Goal: Information Seeking & Learning: Learn about a topic

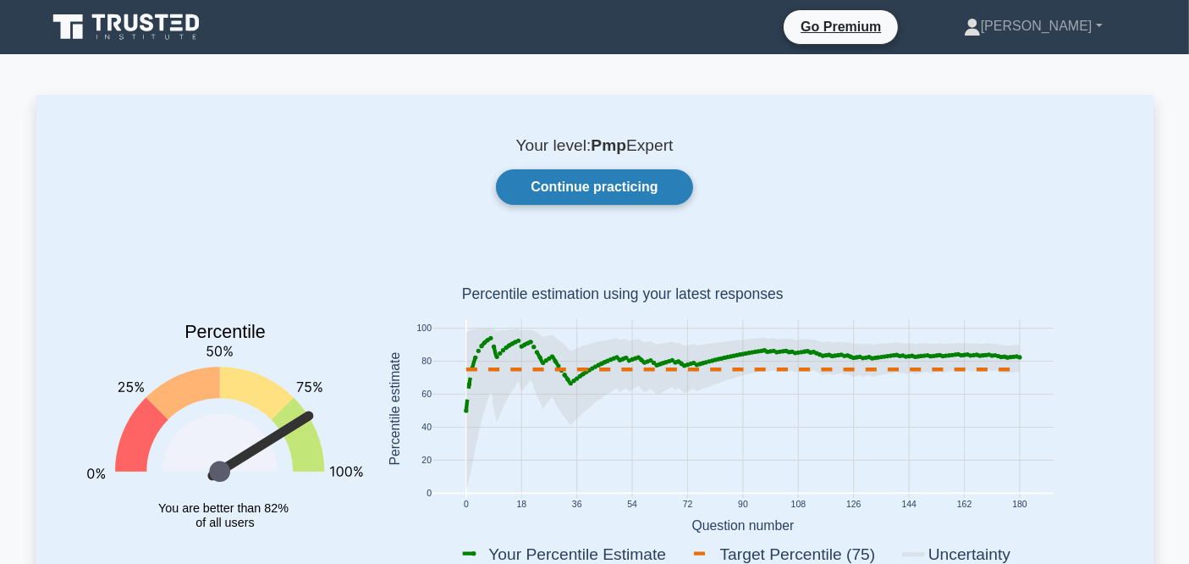
click at [565, 184] on link "Continue practicing" at bounding box center [594, 187] width 196 height 36
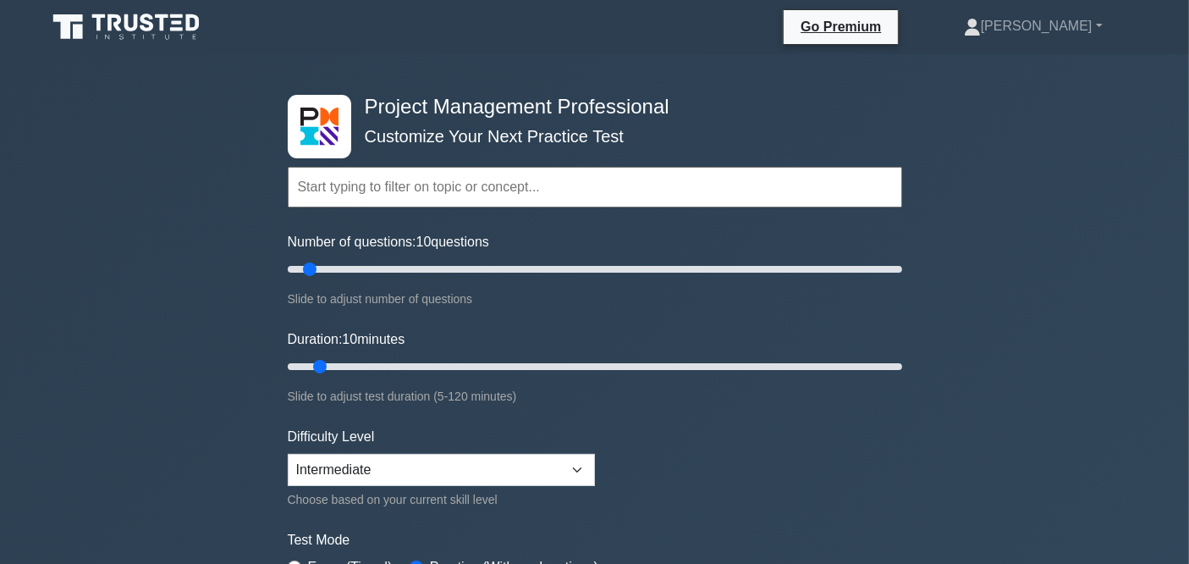
click at [565, 185] on input "text" at bounding box center [595, 187] width 614 height 41
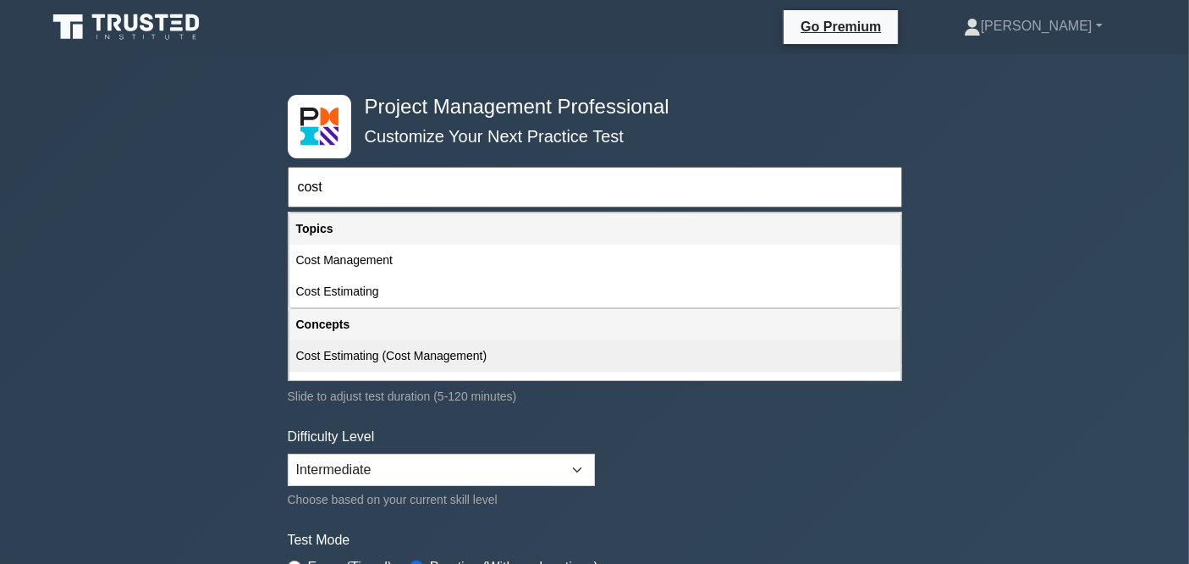
click at [367, 344] on div "Cost Estimating (Cost Management)" at bounding box center [594, 355] width 611 height 31
type input "Cost Estimating (Cost Management)"
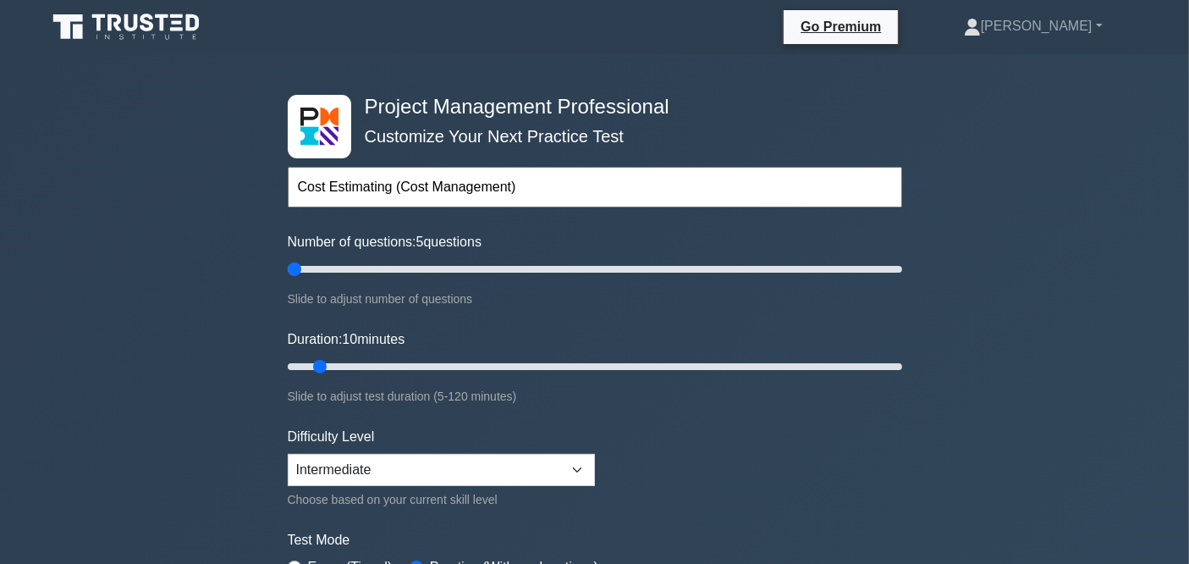
drag, startPoint x: 311, startPoint y: 276, endPoint x: 299, endPoint y: 279, distance: 13.1
type input "5"
click at [299, 279] on input "Number of questions: 5 questions" at bounding box center [595, 269] width 614 height 20
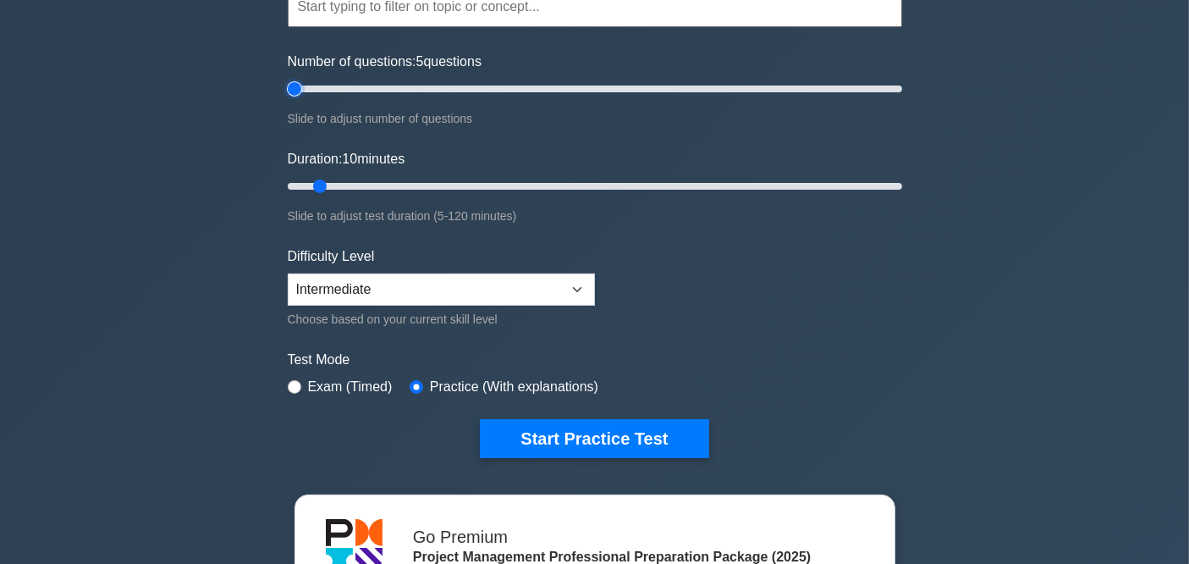
scroll to position [188, 0]
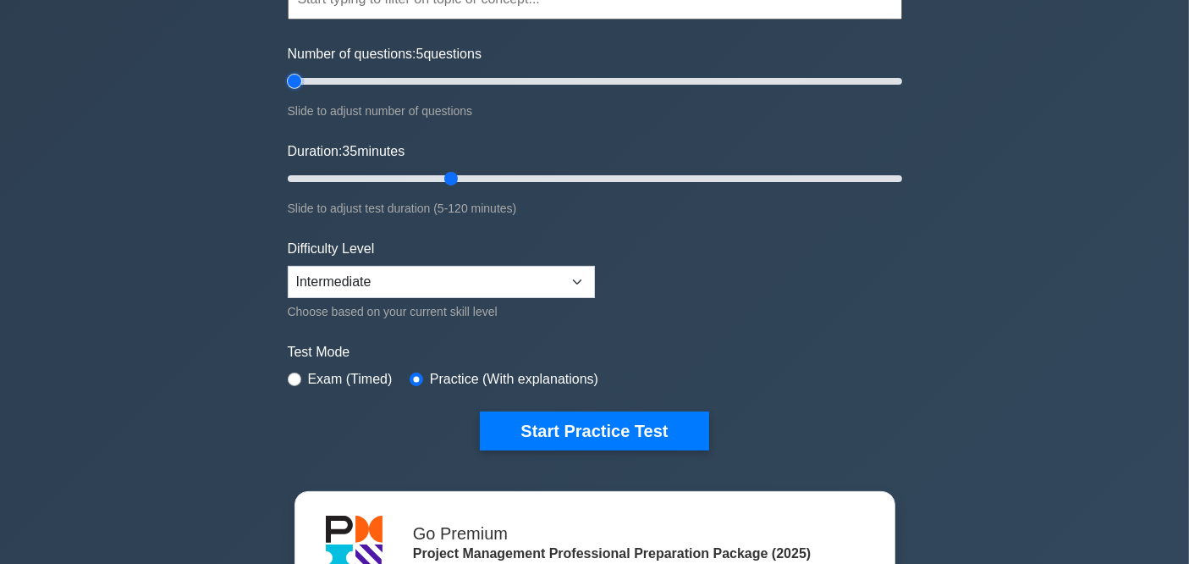
drag, startPoint x: 327, startPoint y: 179, endPoint x: 460, endPoint y: 182, distance: 133.7
click at [460, 182] on input "Duration: 35 minutes" at bounding box center [595, 178] width 614 height 20
drag, startPoint x: 443, startPoint y: 180, endPoint x: 432, endPoint y: 180, distance: 11.0
type input "30"
click at [432, 180] on input "Duration: 30 minutes" at bounding box center [595, 178] width 614 height 20
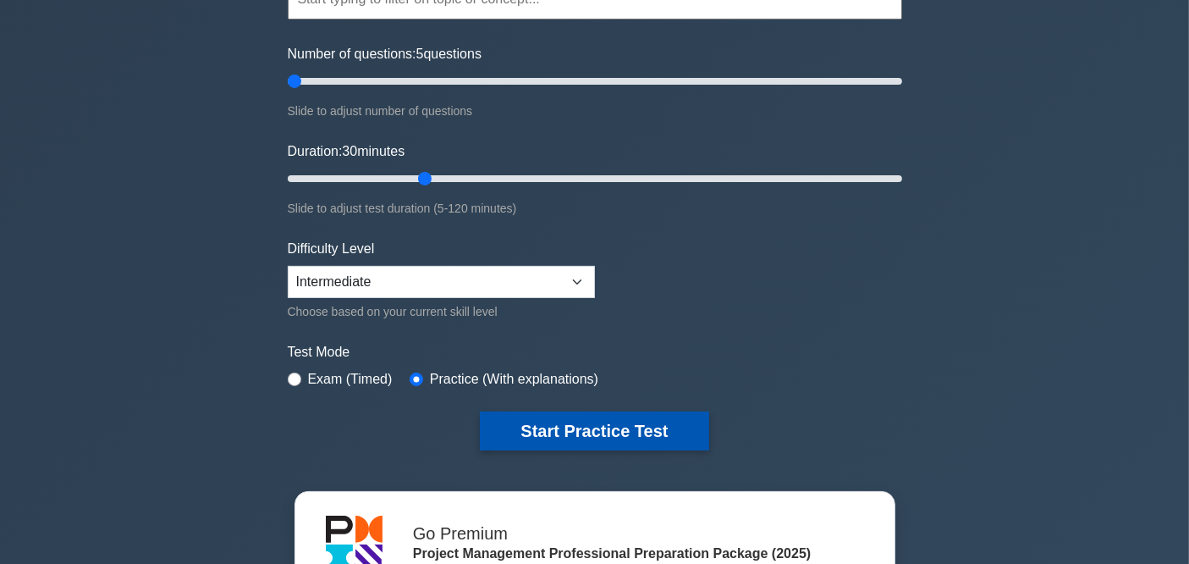
click at [542, 421] on button "Start Practice Test" at bounding box center [594, 430] width 228 height 39
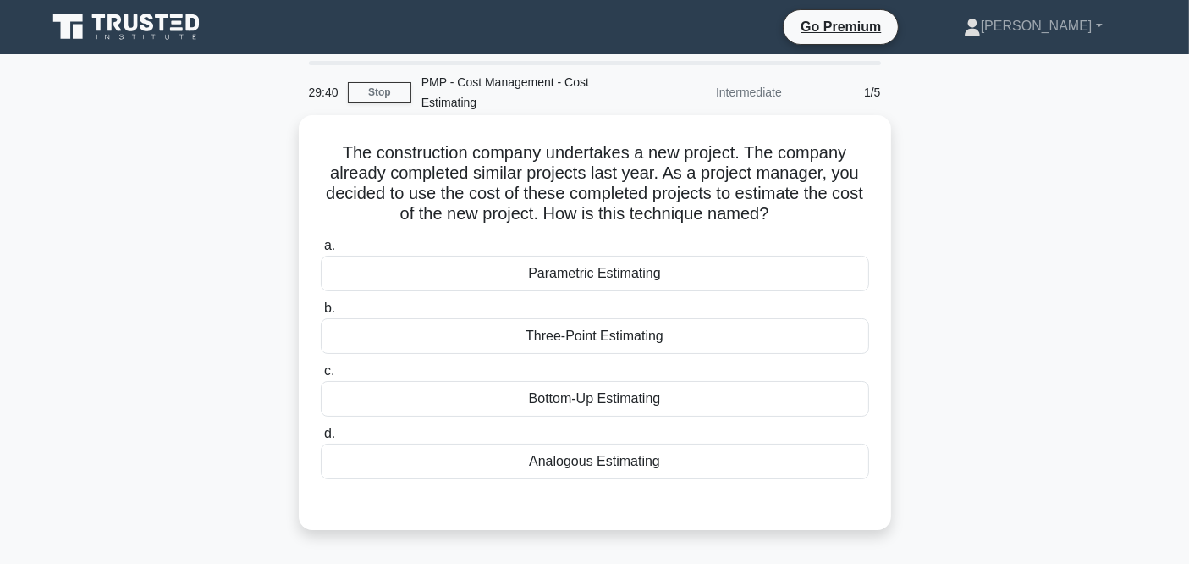
click at [580, 464] on div "Analogous Estimating" at bounding box center [595, 461] width 548 height 36
click at [321, 439] on input "d. Analogous Estimating" at bounding box center [321, 433] width 0 height 11
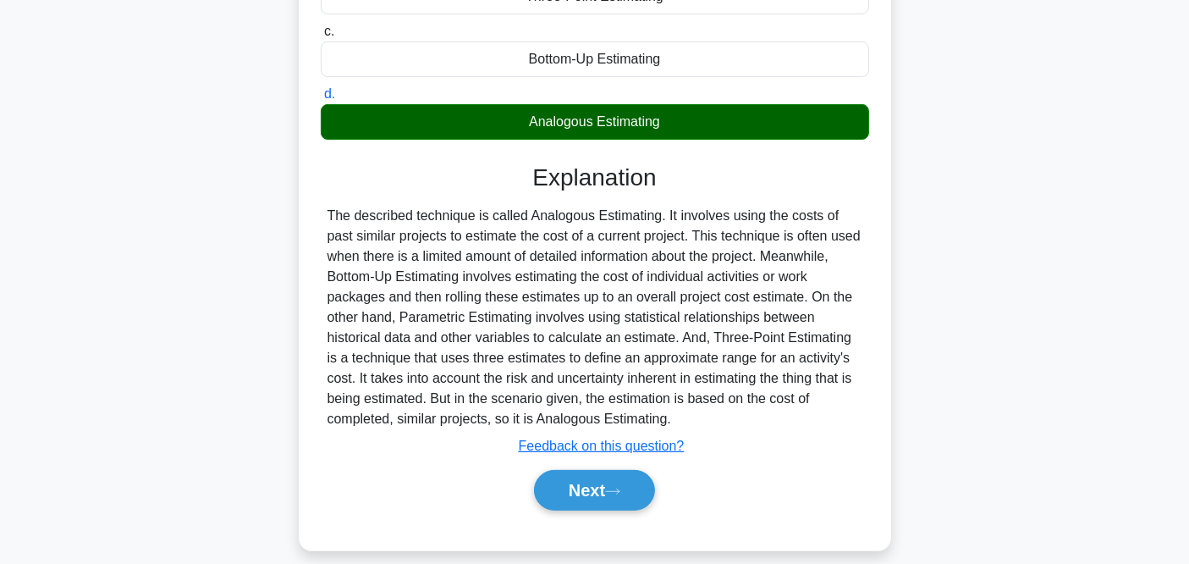
scroll to position [356, 0]
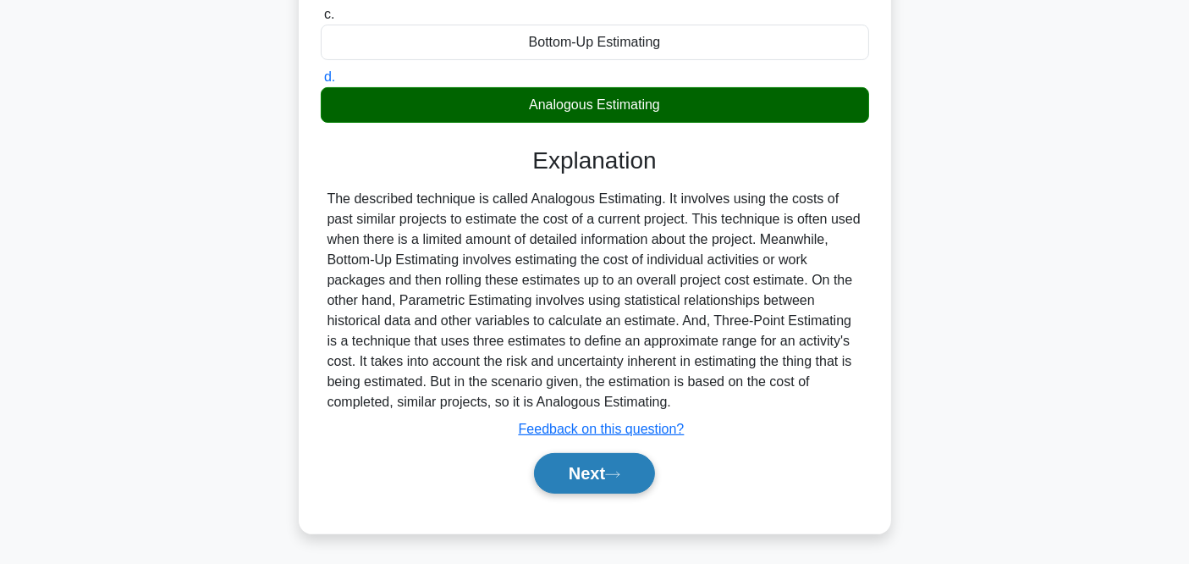
click at [563, 465] on button "Next" at bounding box center [594, 473] width 121 height 41
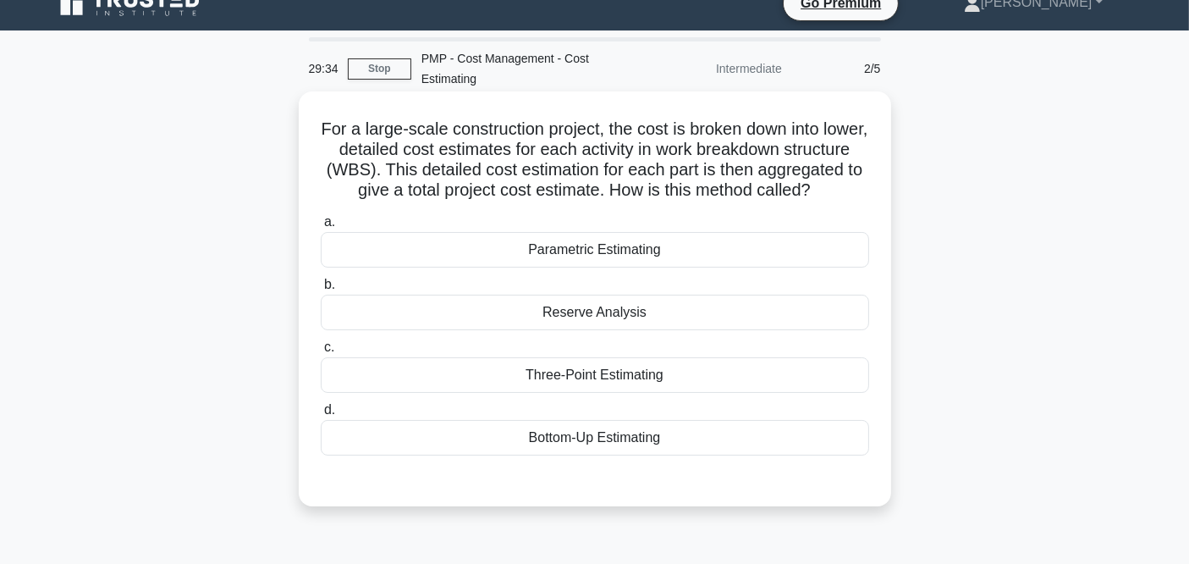
scroll to position [0, 0]
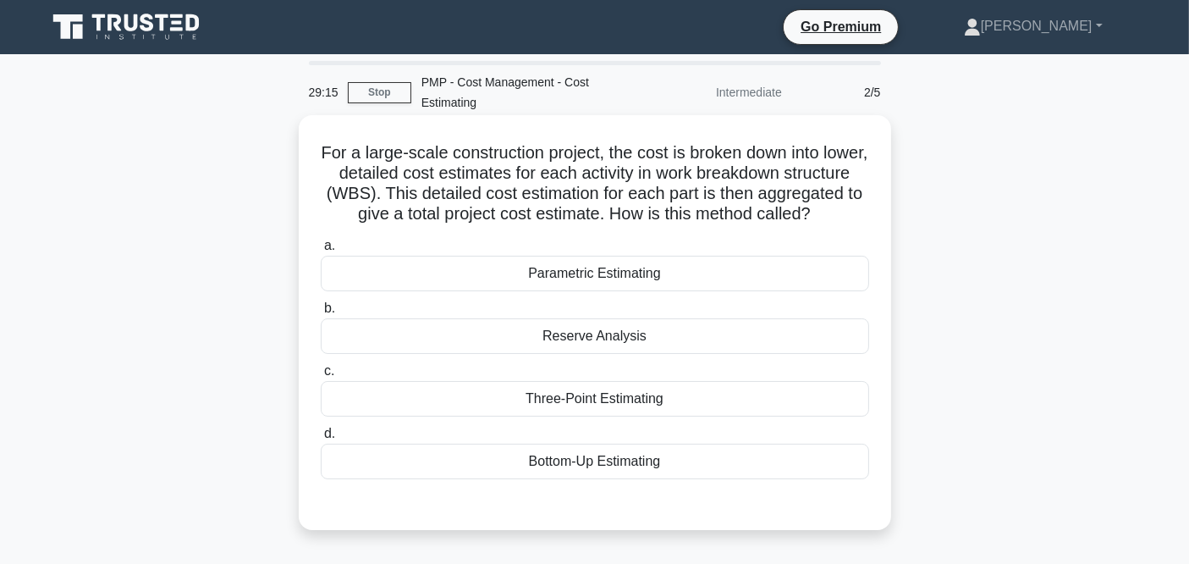
click at [602, 475] on div "Bottom-Up Estimating" at bounding box center [595, 461] width 548 height 36
click at [321, 439] on input "d. Bottom-Up Estimating" at bounding box center [321, 433] width 0 height 11
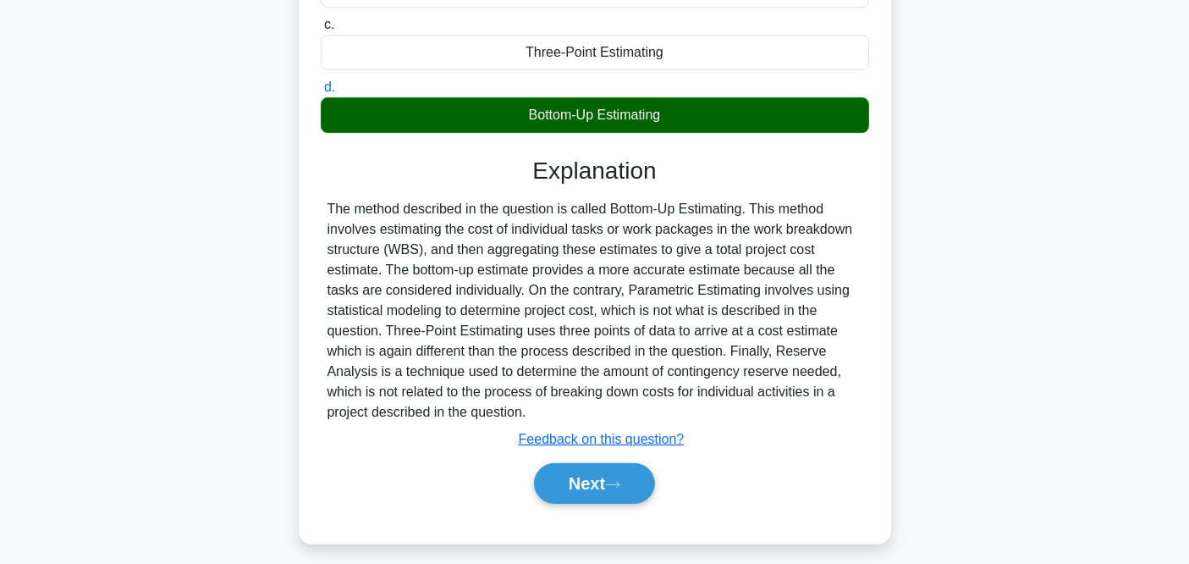
scroll to position [377, 0]
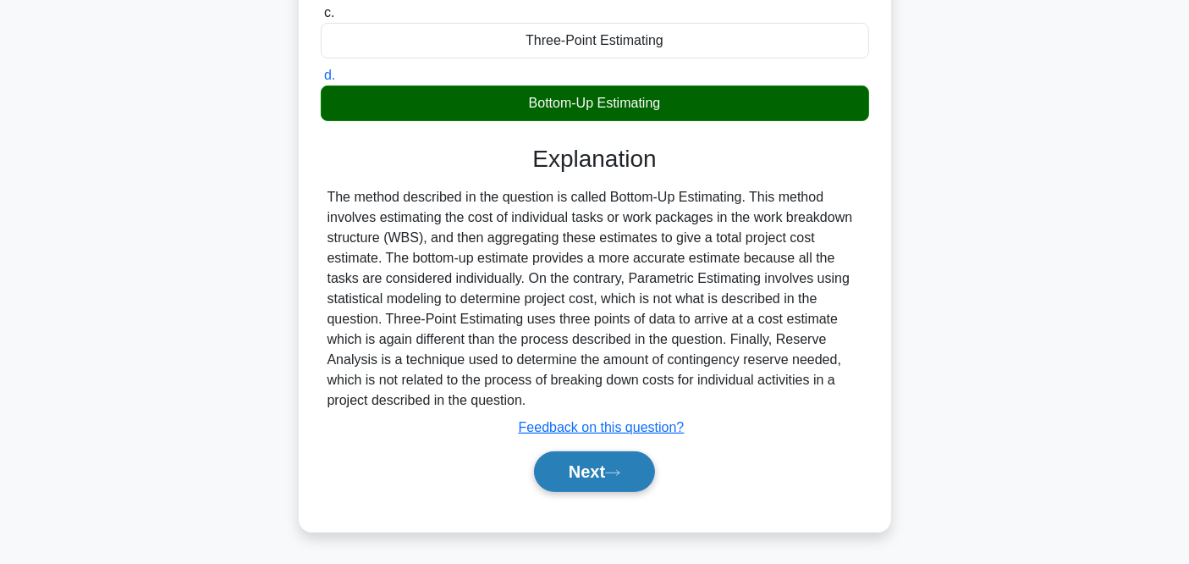
click at [607, 468] on button "Next" at bounding box center [594, 471] width 121 height 41
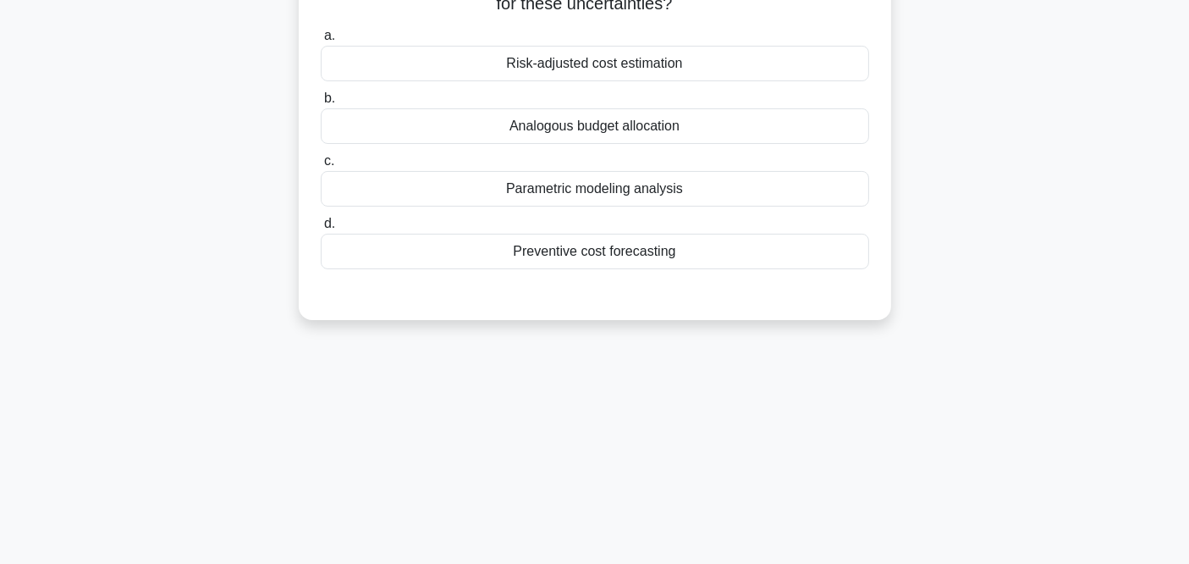
scroll to position [69, 0]
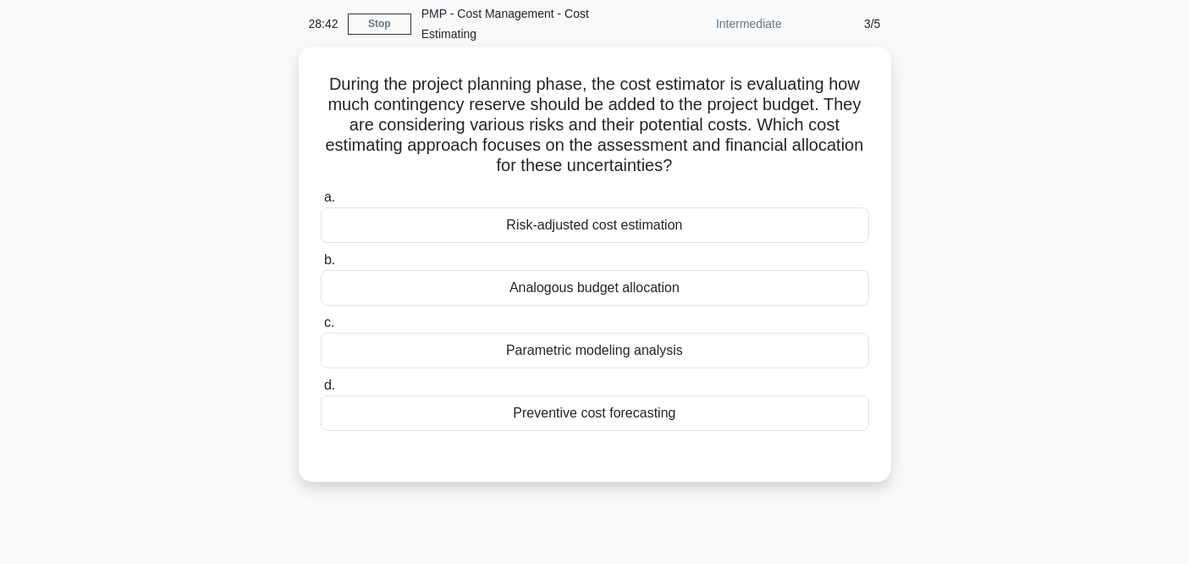
click at [558, 227] on div "Risk-adjusted cost estimation" at bounding box center [595, 225] width 548 height 36
click at [321, 203] on input "a. Risk-adjusted cost estimation" at bounding box center [321, 197] width 0 height 11
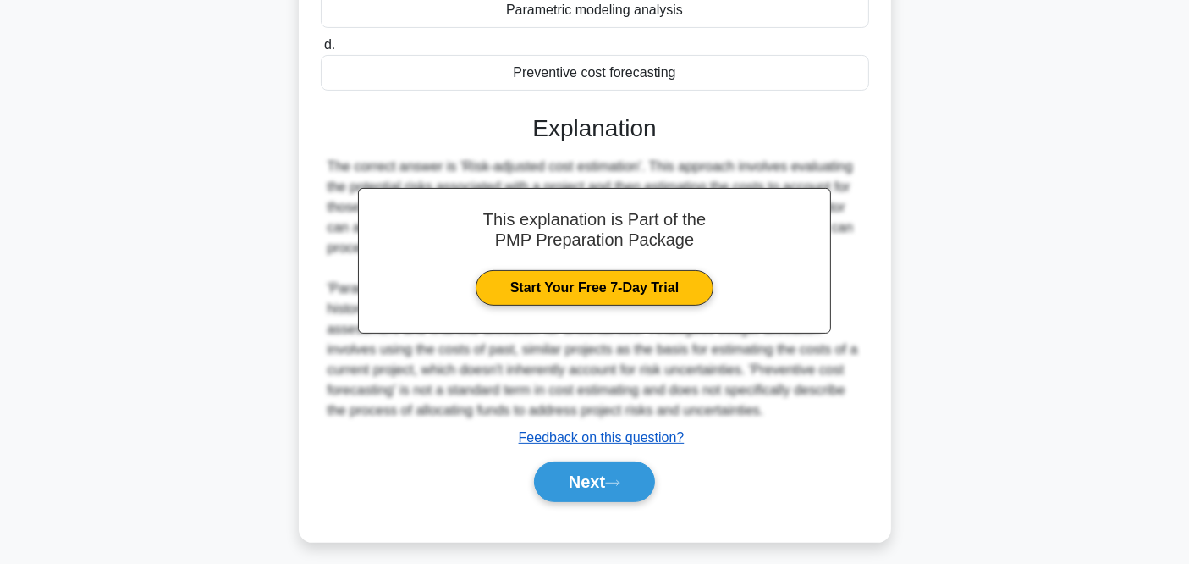
scroll to position [417, 0]
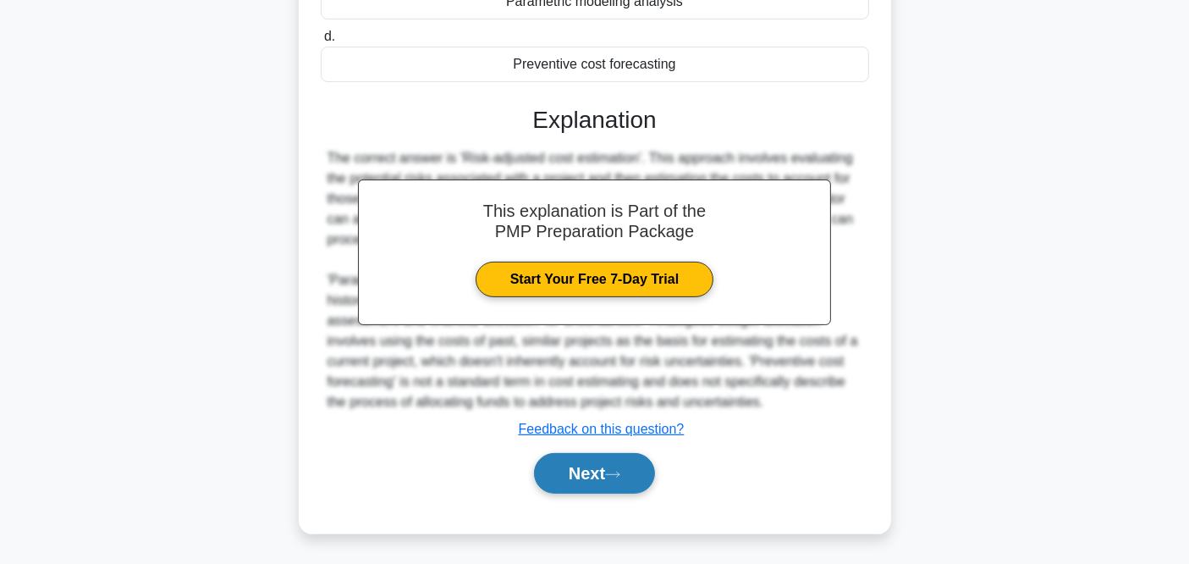
click at [627, 458] on button "Next" at bounding box center [594, 473] width 121 height 41
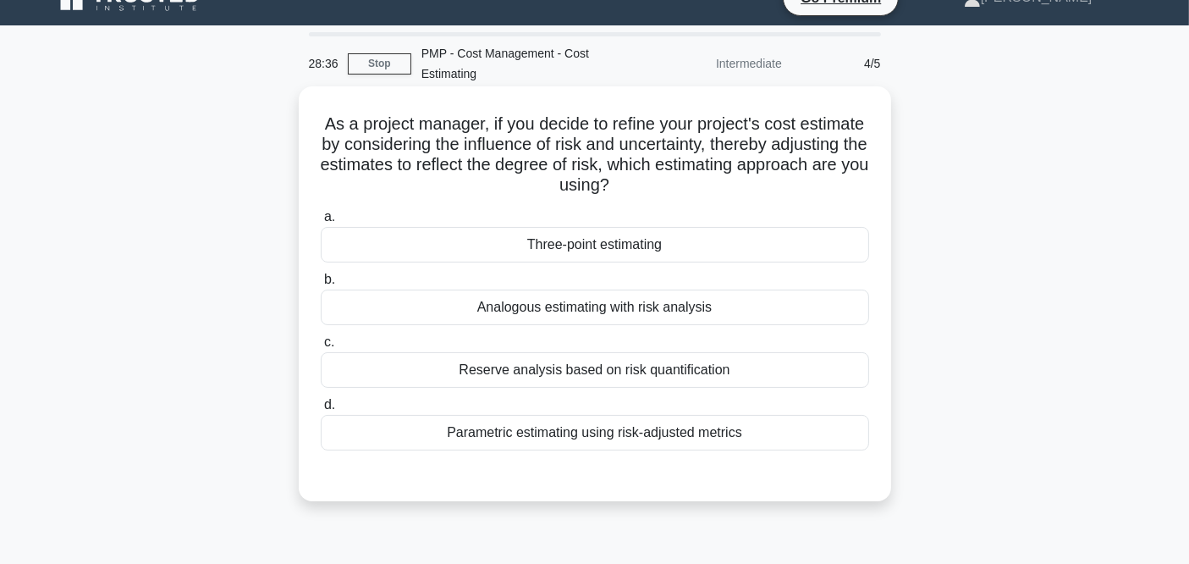
scroll to position [0, 0]
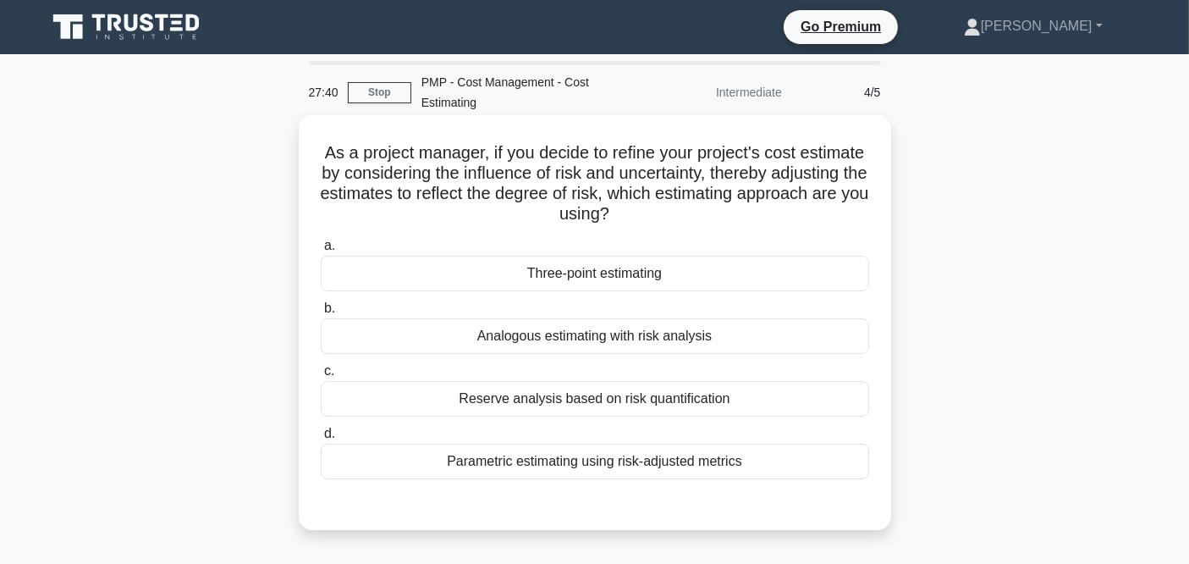
click at [508, 404] on div "Reserve analysis based on risk quantification" at bounding box center [595, 399] width 548 height 36
click at [321, 377] on input "c. Reserve analysis based on risk quantification" at bounding box center [321, 371] width 0 height 11
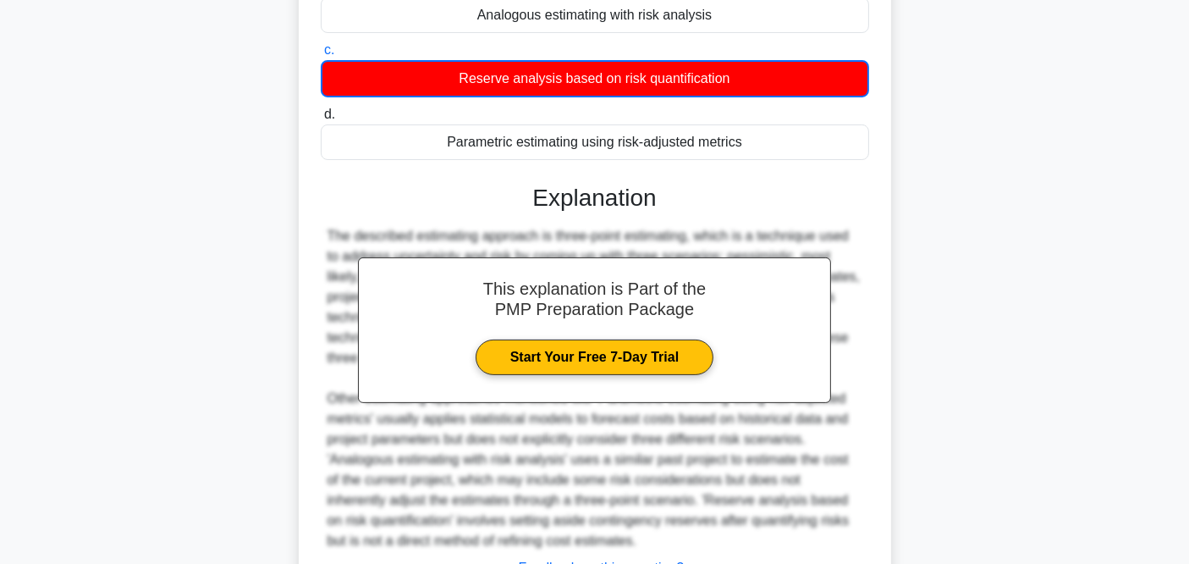
scroll to position [376, 0]
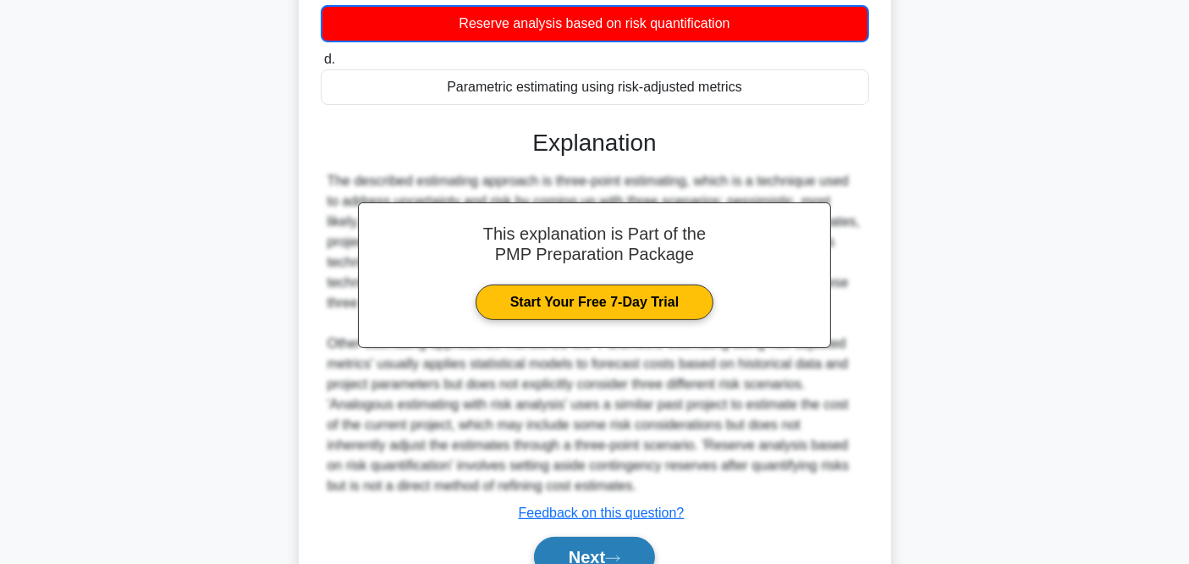
click at [597, 545] on button "Next" at bounding box center [594, 556] width 121 height 41
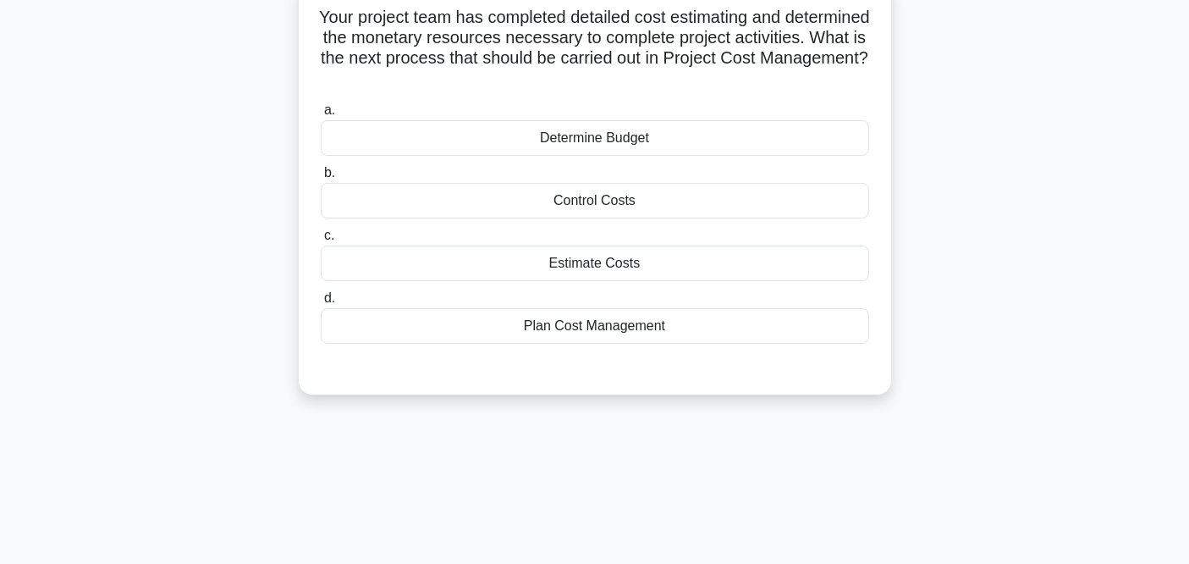
scroll to position [0, 0]
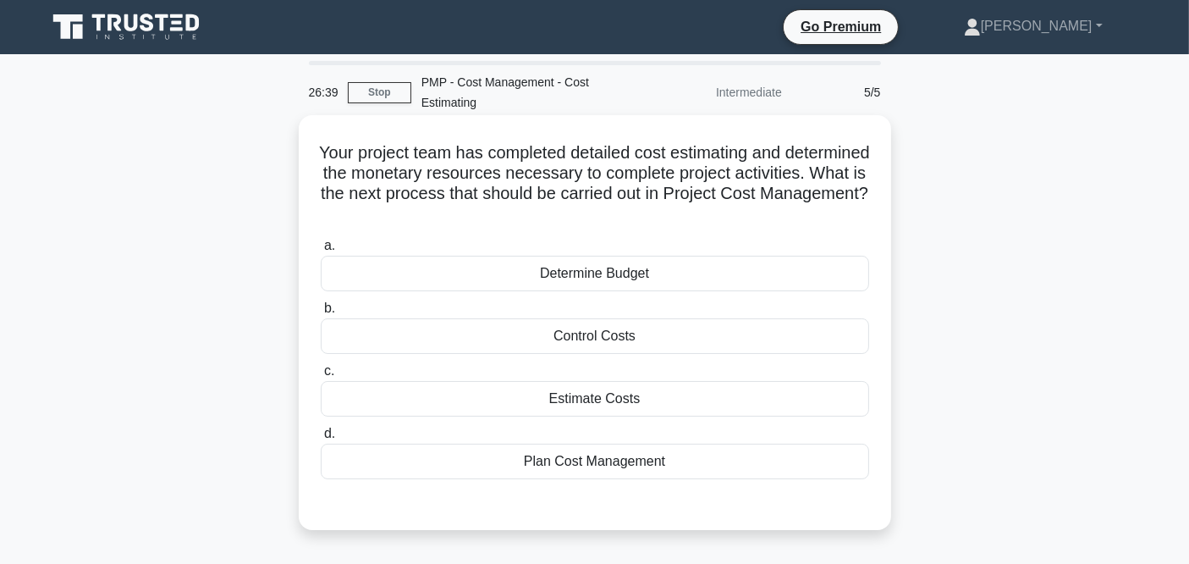
click at [563, 273] on div "Determine Budget" at bounding box center [595, 274] width 548 height 36
click at [321, 251] on input "a. Determine Budget" at bounding box center [321, 245] width 0 height 11
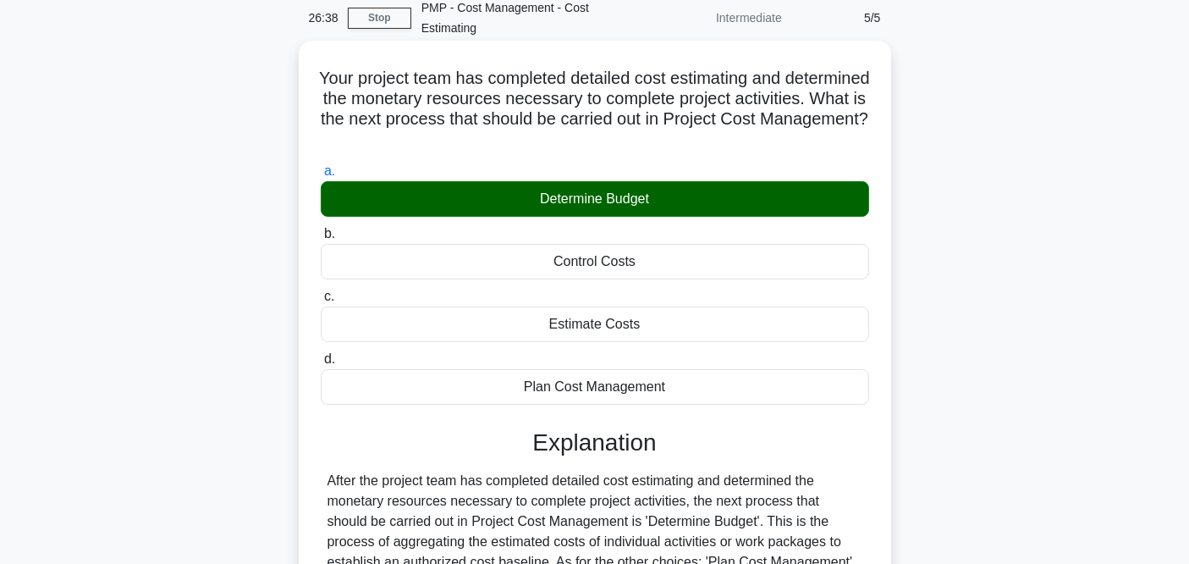
scroll to position [282, 0]
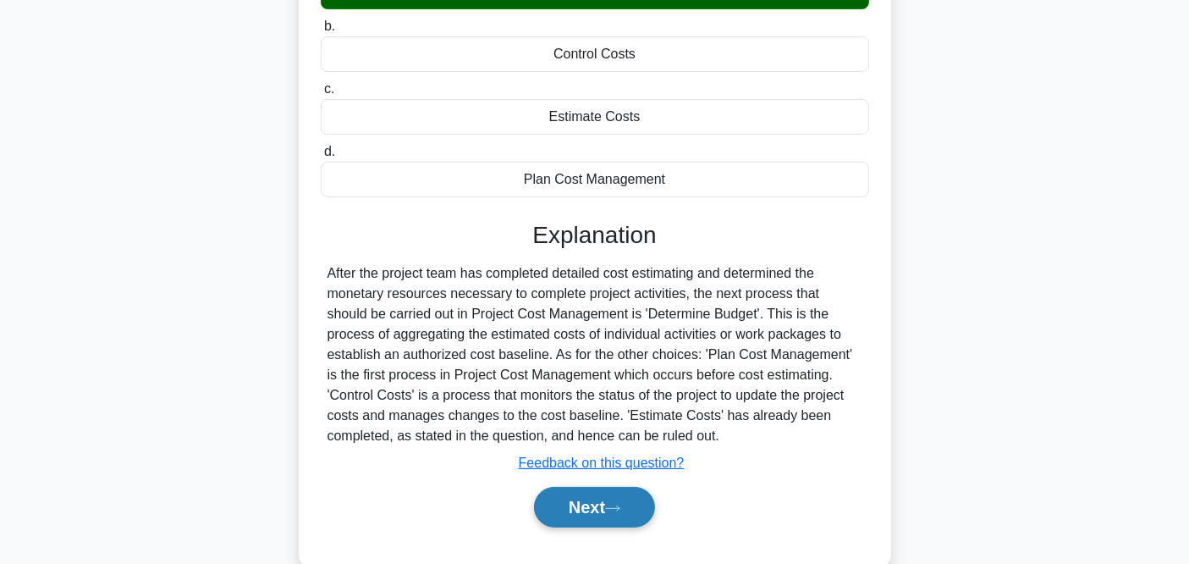
click at [600, 492] on button "Next" at bounding box center [594, 507] width 121 height 41
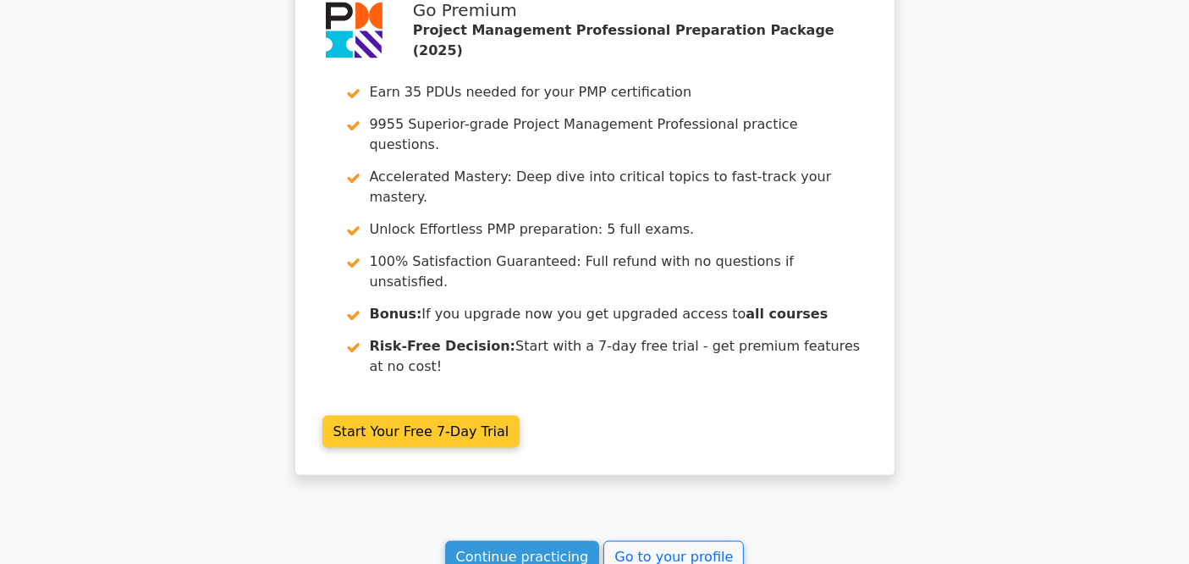
scroll to position [2576, 0]
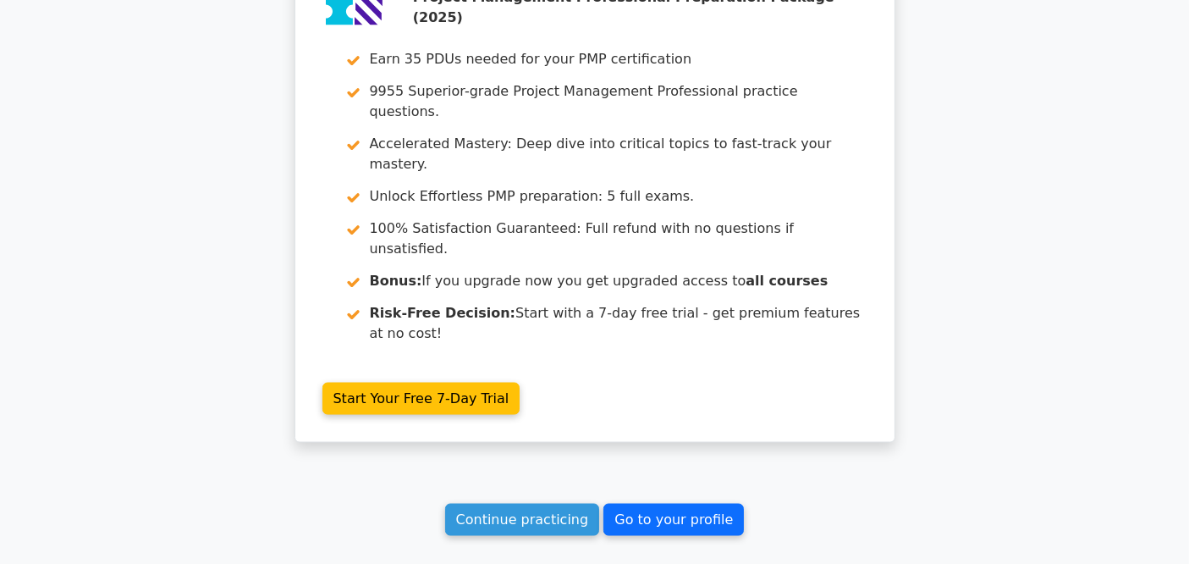
click at [681, 503] on link "Go to your profile" at bounding box center [673, 519] width 140 height 32
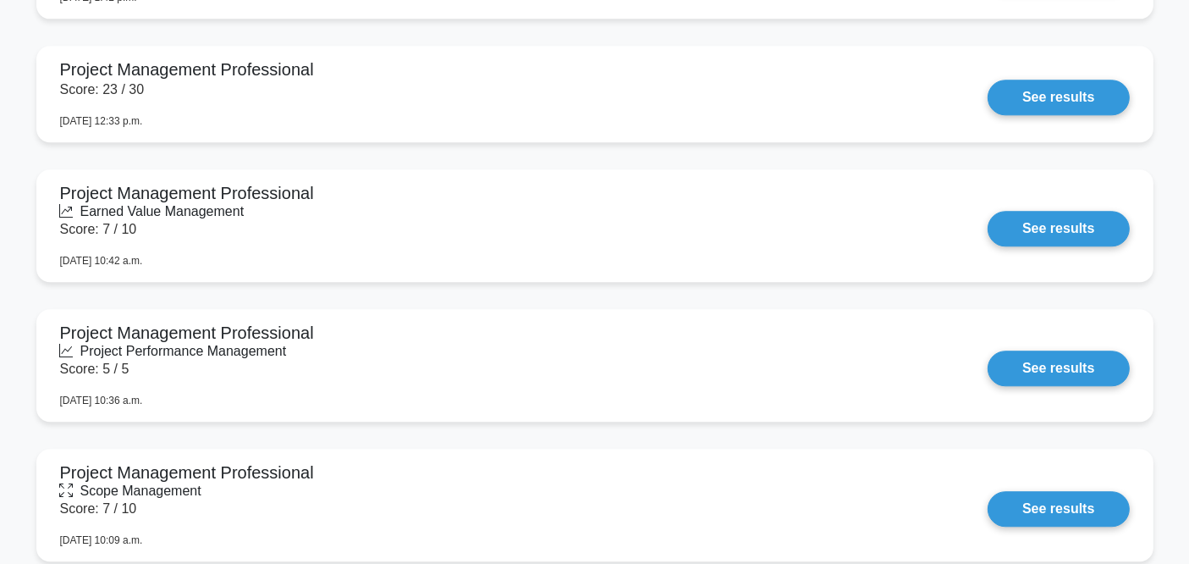
scroll to position [4419, 0]
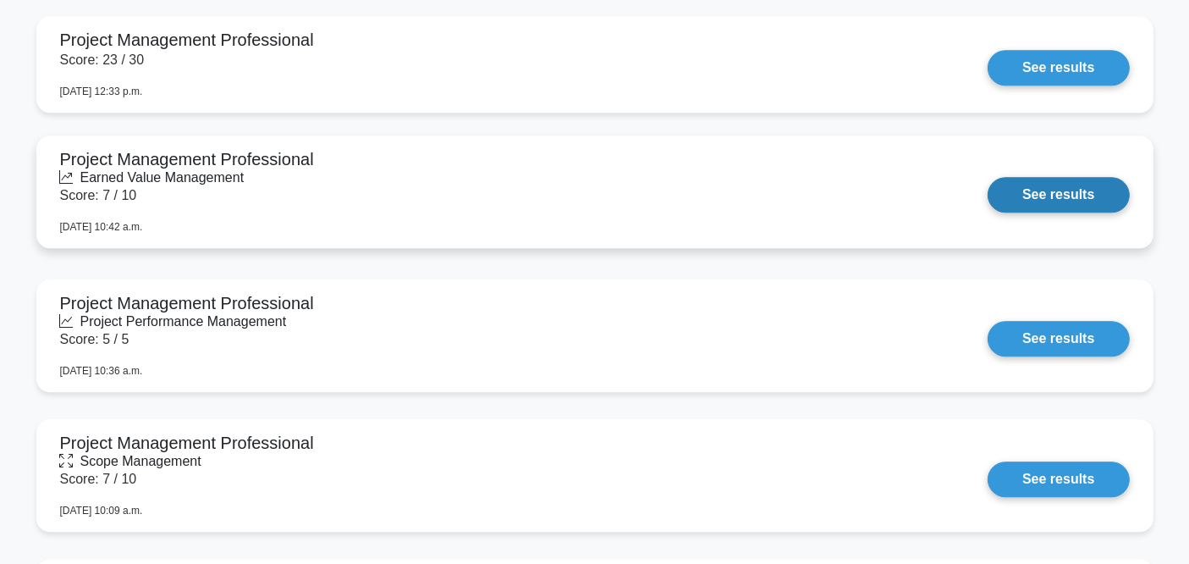
click at [1066, 204] on link "See results" at bounding box center [1058, 195] width 141 height 36
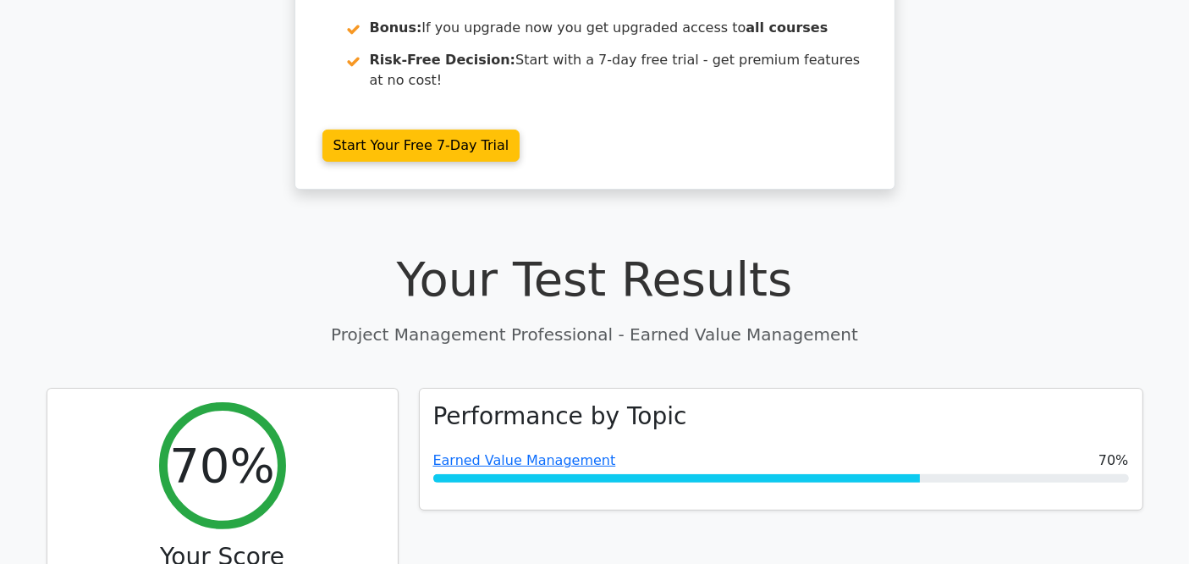
scroll to position [470, 0]
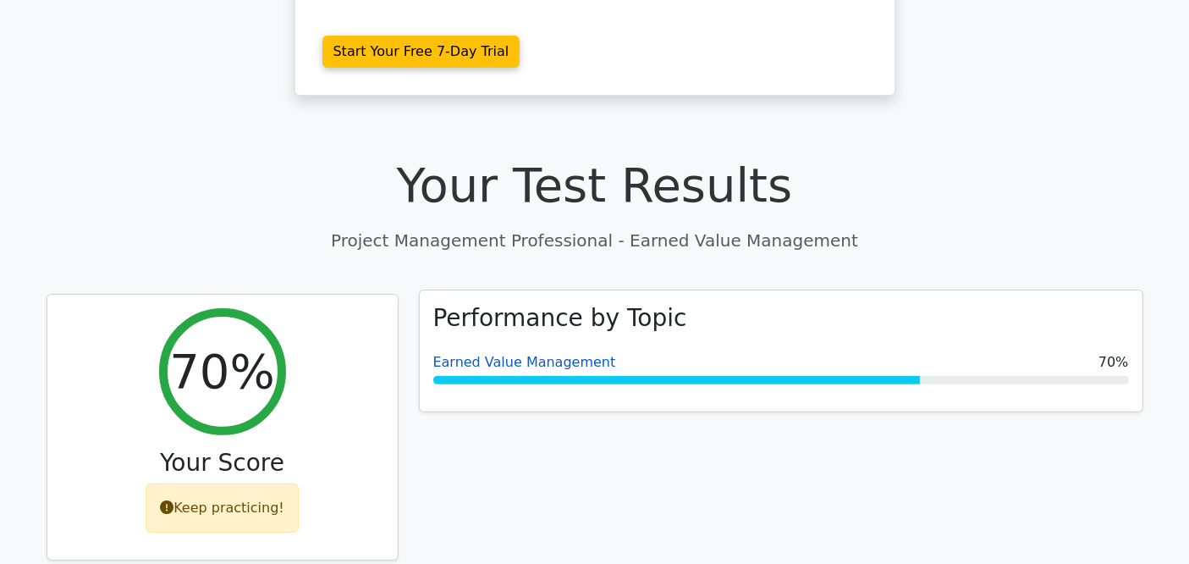
click at [548, 354] on link "Earned Value Management" at bounding box center [524, 362] width 183 height 16
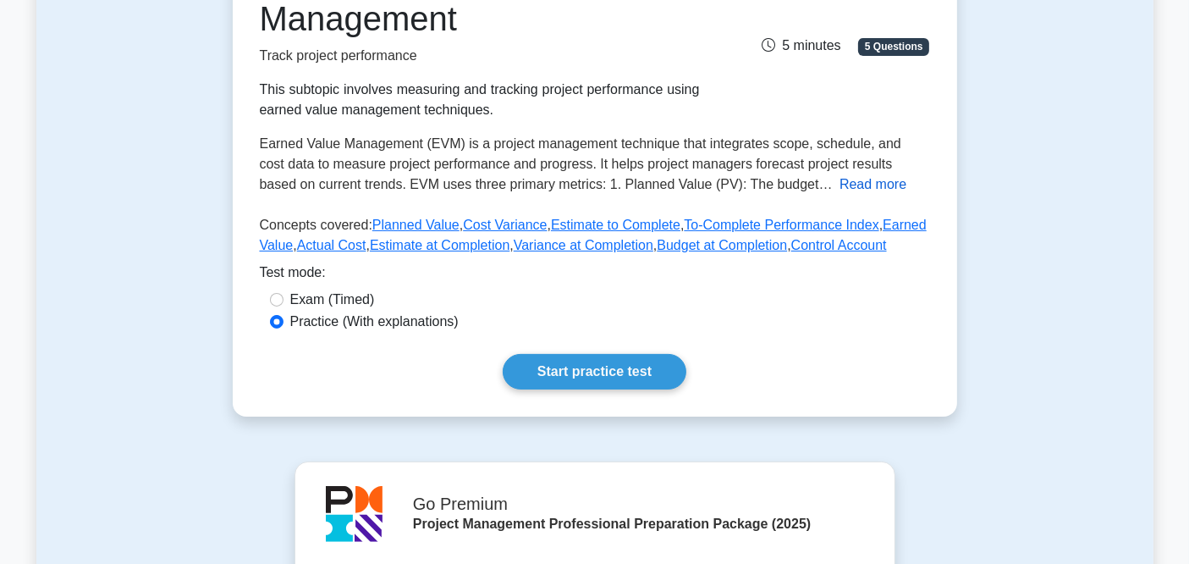
click at [839, 184] on button "Read more" at bounding box center [872, 184] width 67 height 20
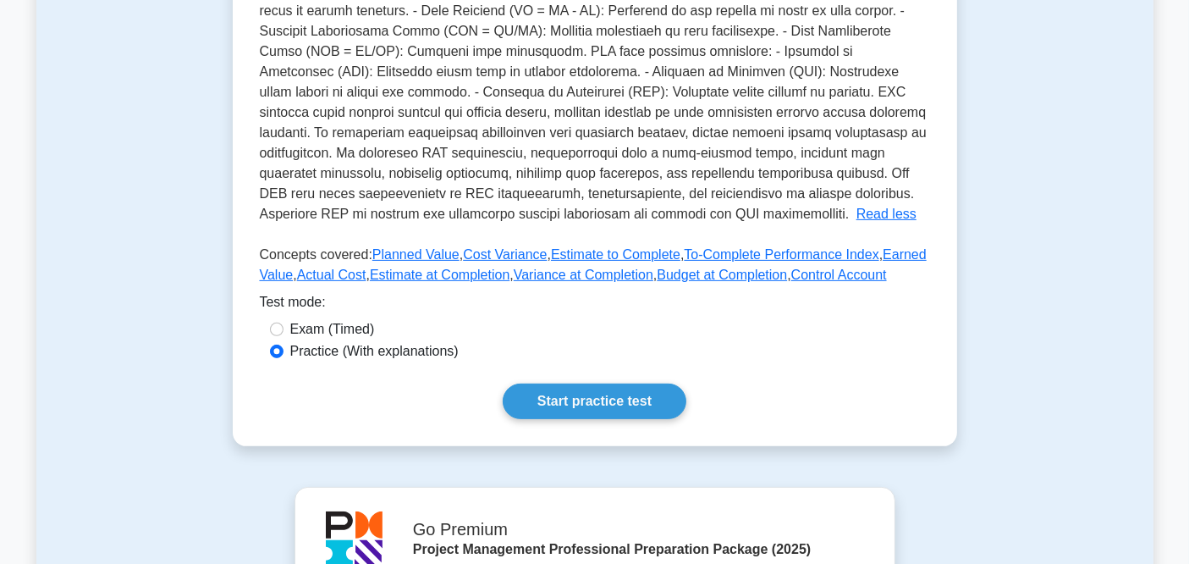
scroll to position [658, 0]
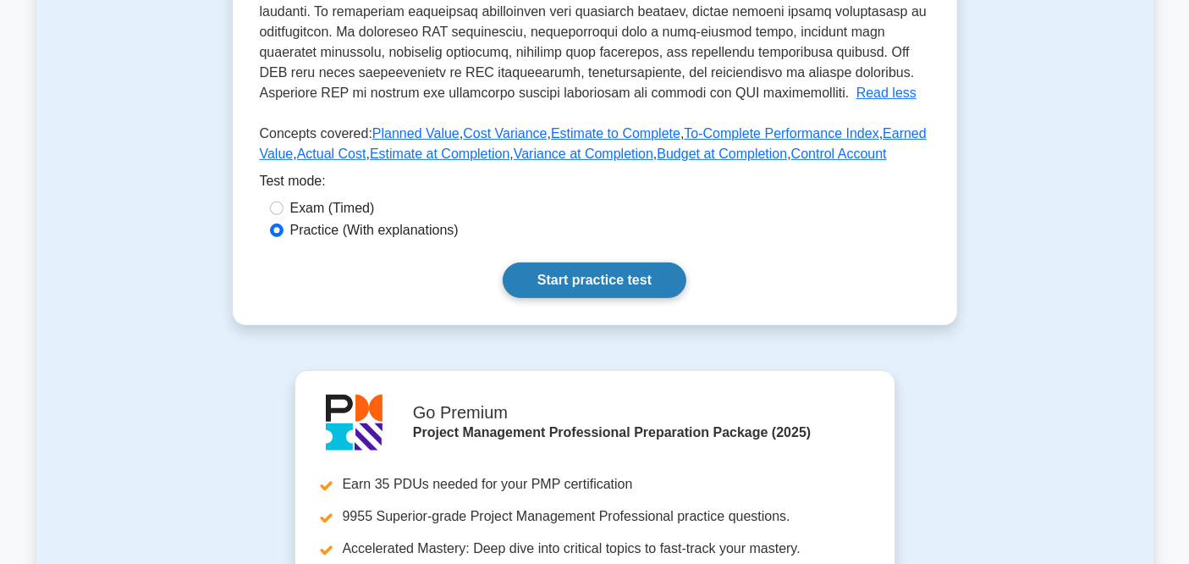
click at [613, 274] on link "Start practice test" at bounding box center [595, 280] width 184 height 36
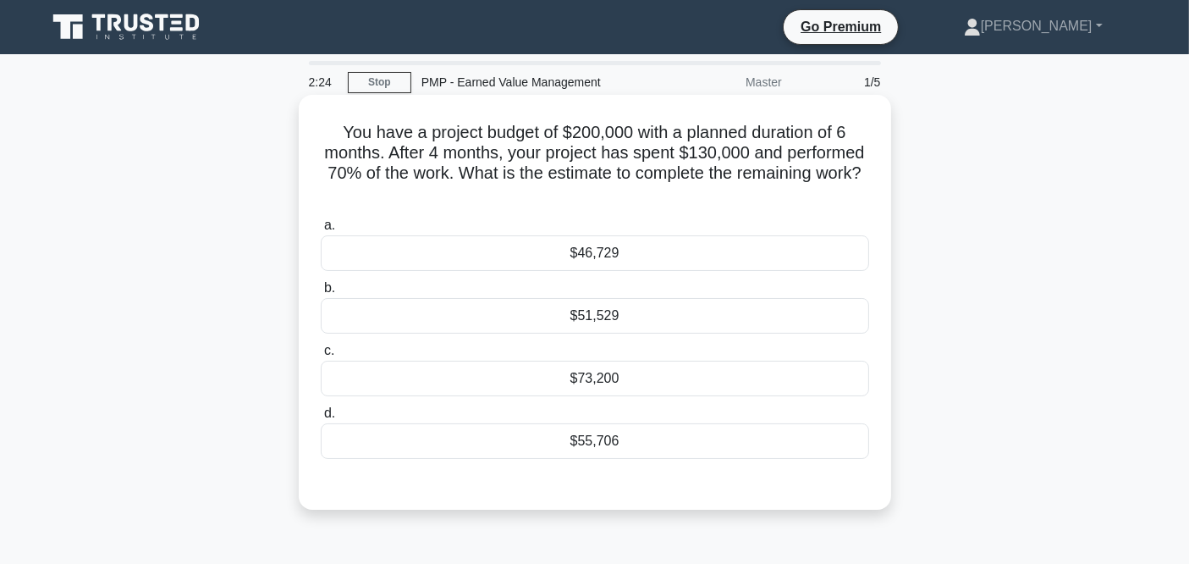
click at [584, 443] on div "$55,706" at bounding box center [595, 441] width 548 height 36
click at [321, 419] on input "d. $55,706" at bounding box center [321, 413] width 0 height 11
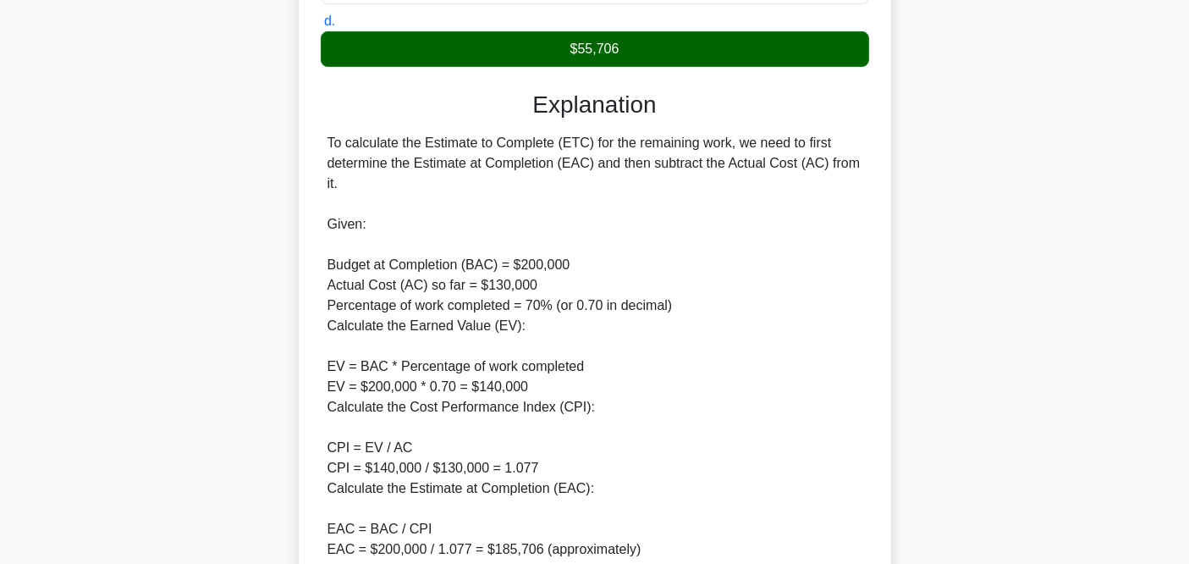
scroll to position [620, 0]
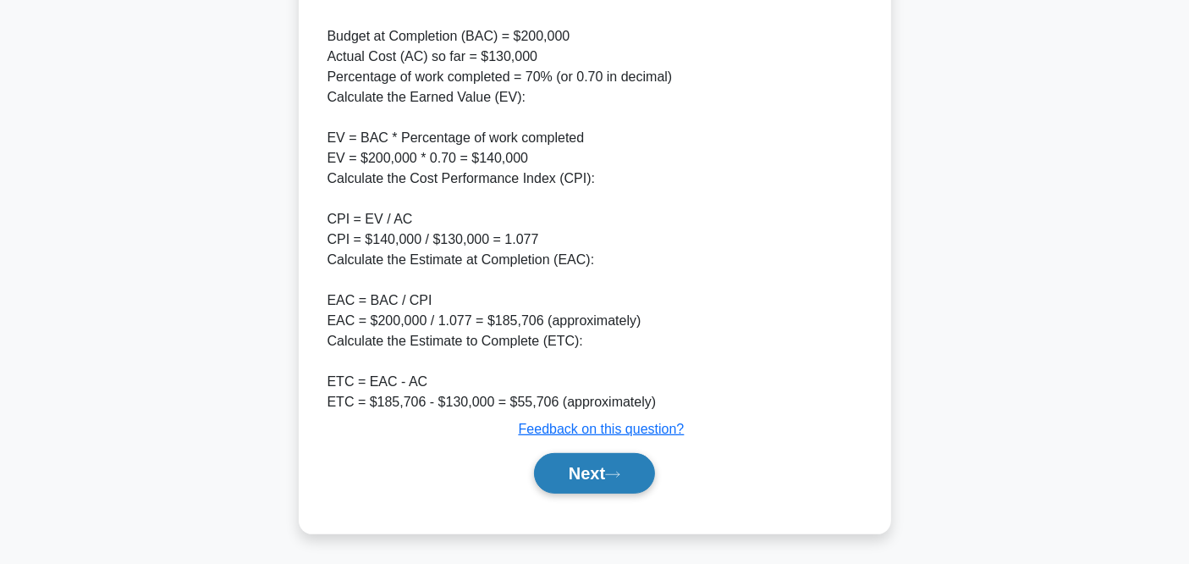
click at [569, 464] on button "Next" at bounding box center [594, 473] width 121 height 41
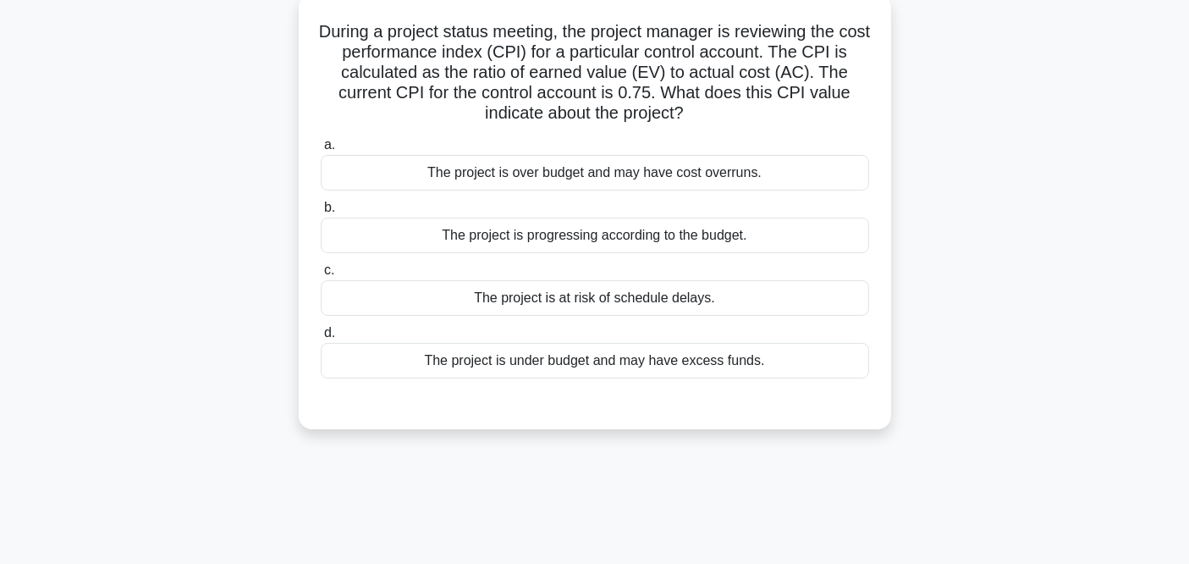
scroll to position [0, 0]
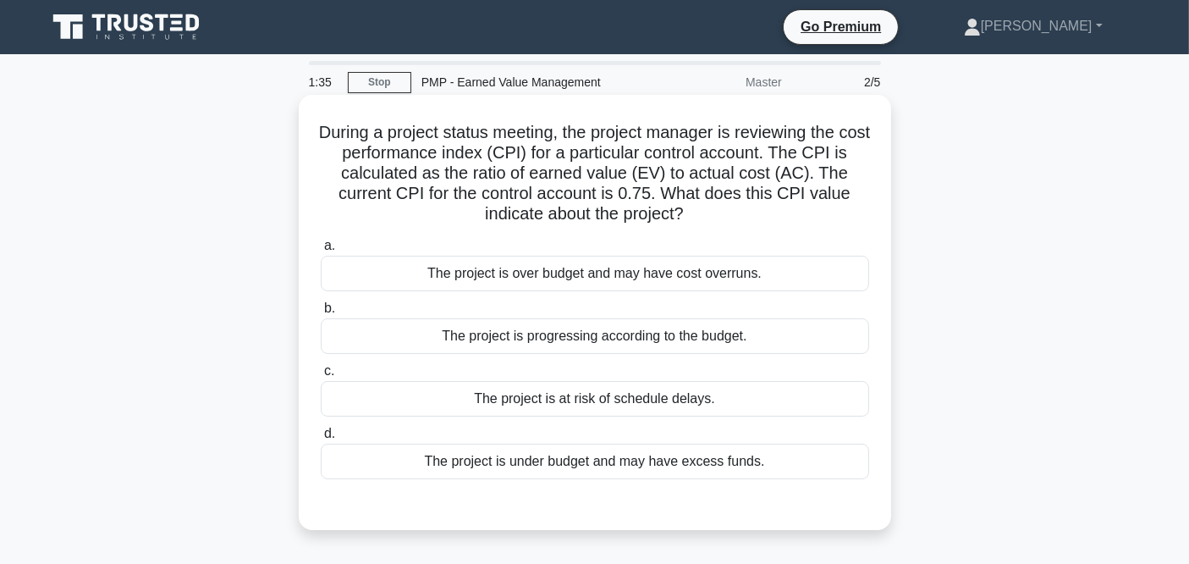
click at [563, 467] on div "The project is under budget and may have excess funds." at bounding box center [595, 461] width 548 height 36
click at [321, 439] on input "d. The project is under budget and may have excess funds." at bounding box center [321, 433] width 0 height 11
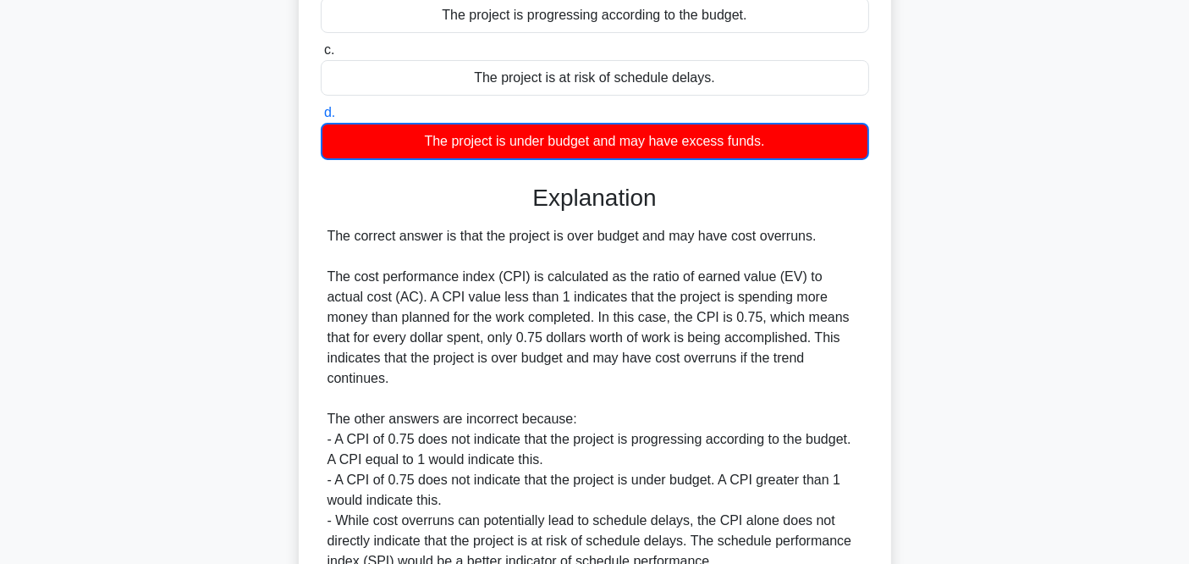
scroll to position [459, 0]
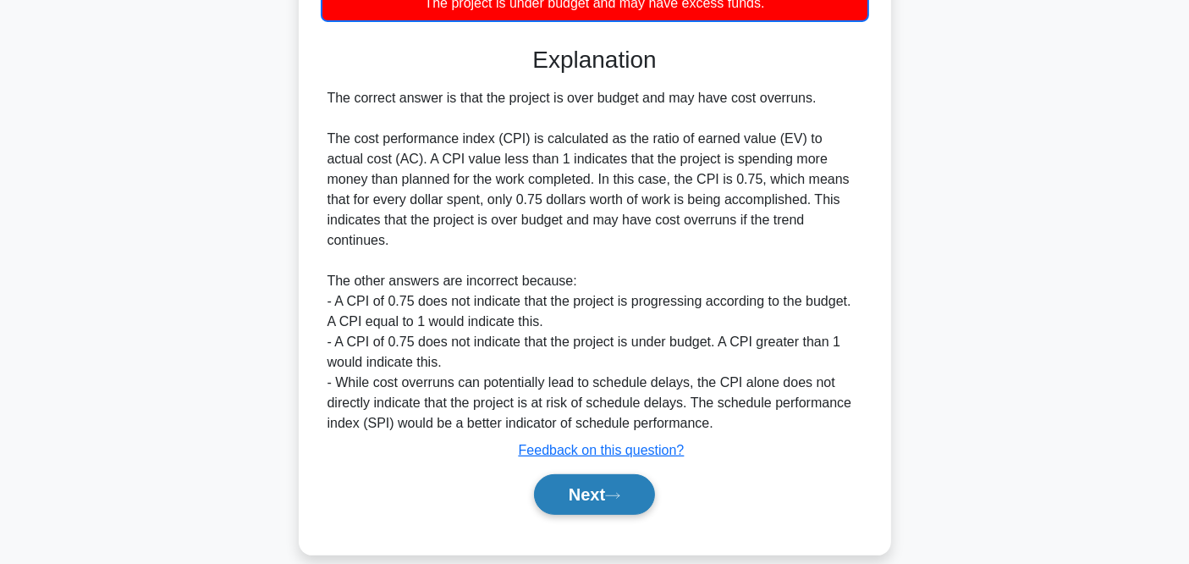
click at [575, 477] on button "Next" at bounding box center [594, 494] width 121 height 41
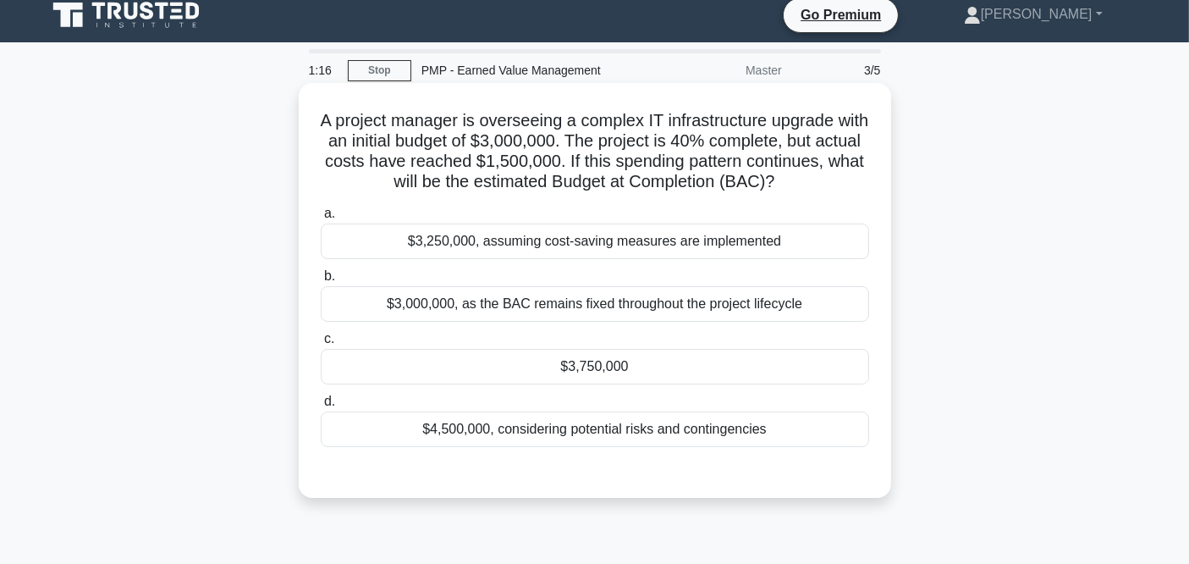
scroll to position [0, 0]
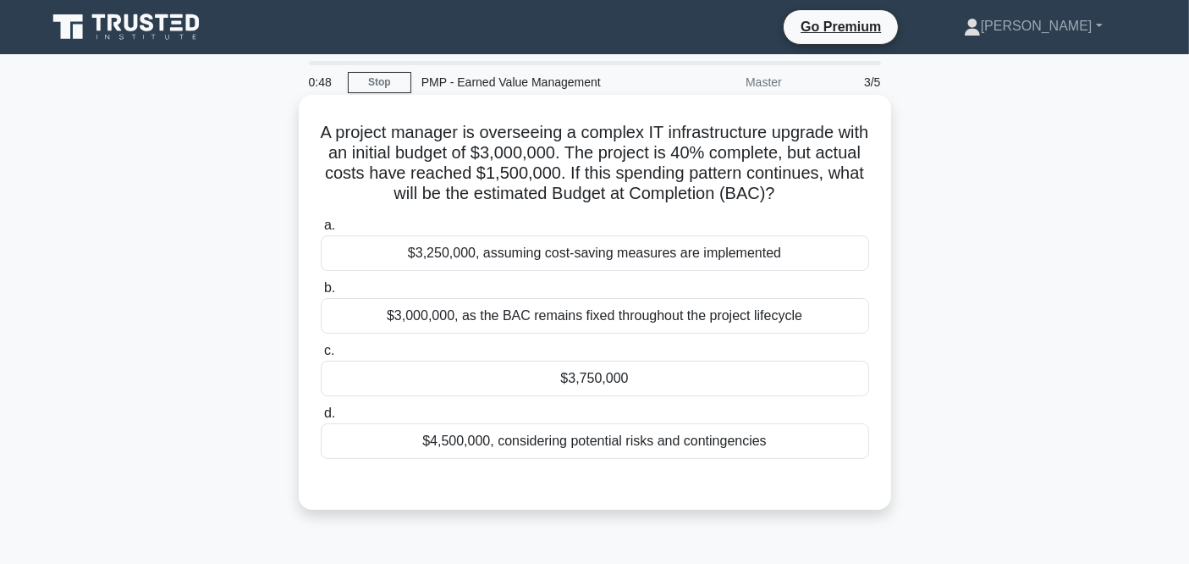
click at [599, 376] on div "$3,750,000" at bounding box center [595, 378] width 548 height 36
click at [321, 356] on input "c. $3,750,000" at bounding box center [321, 350] width 0 height 11
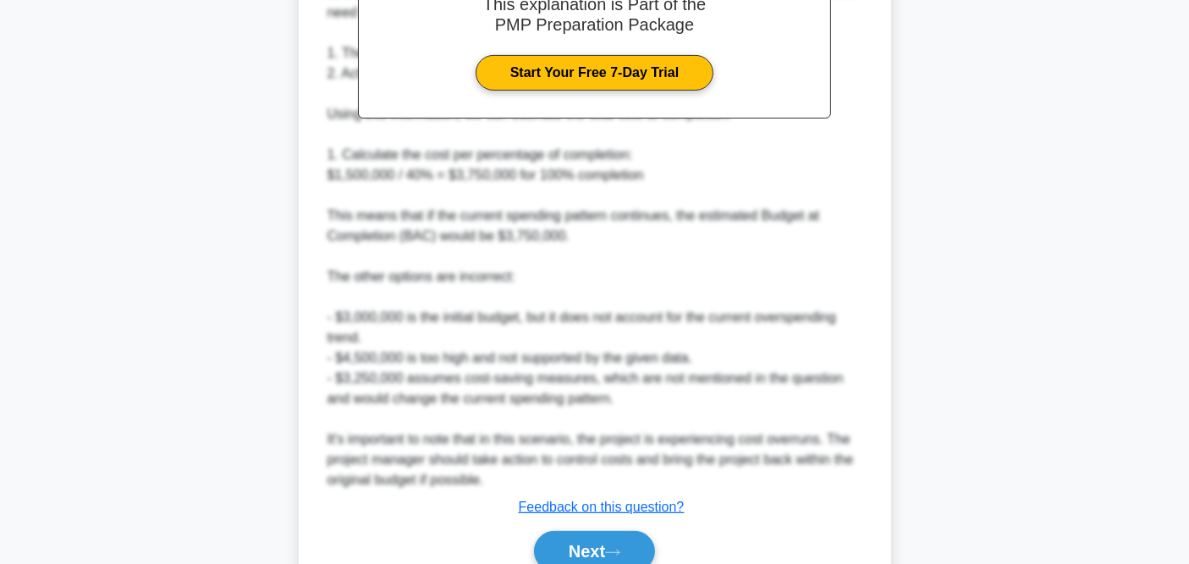
scroll to position [661, 0]
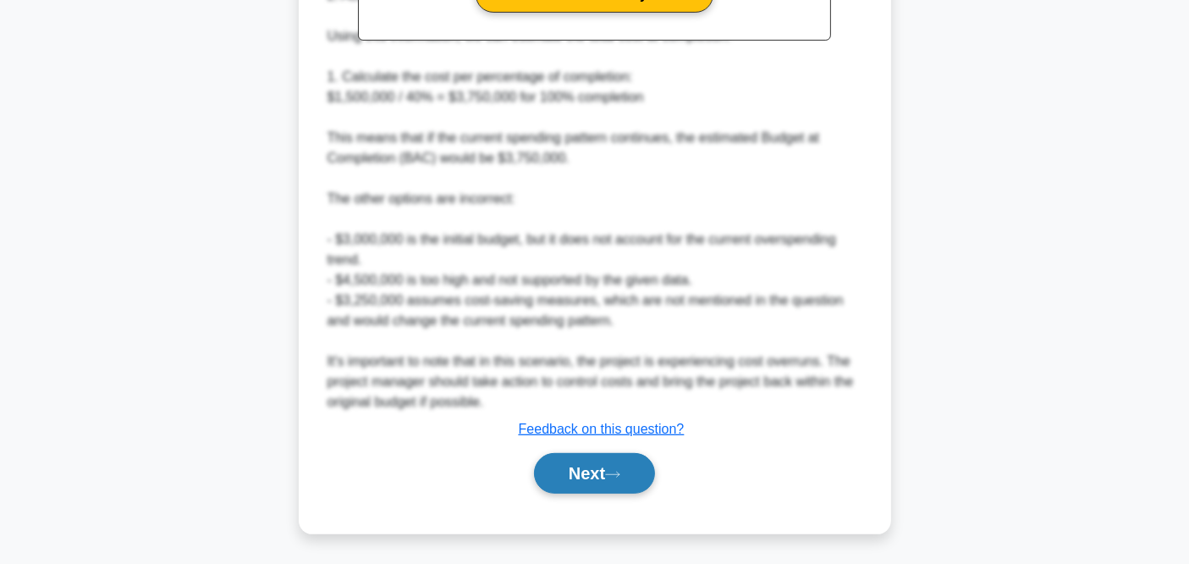
click at [599, 470] on button "Next" at bounding box center [594, 473] width 121 height 41
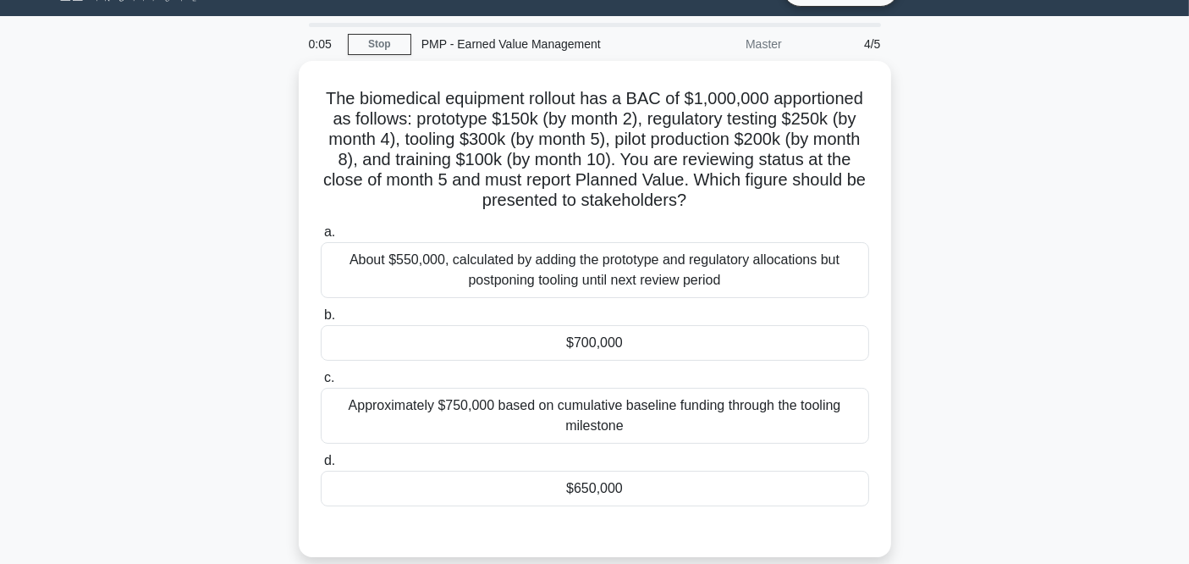
scroll to position [0, 0]
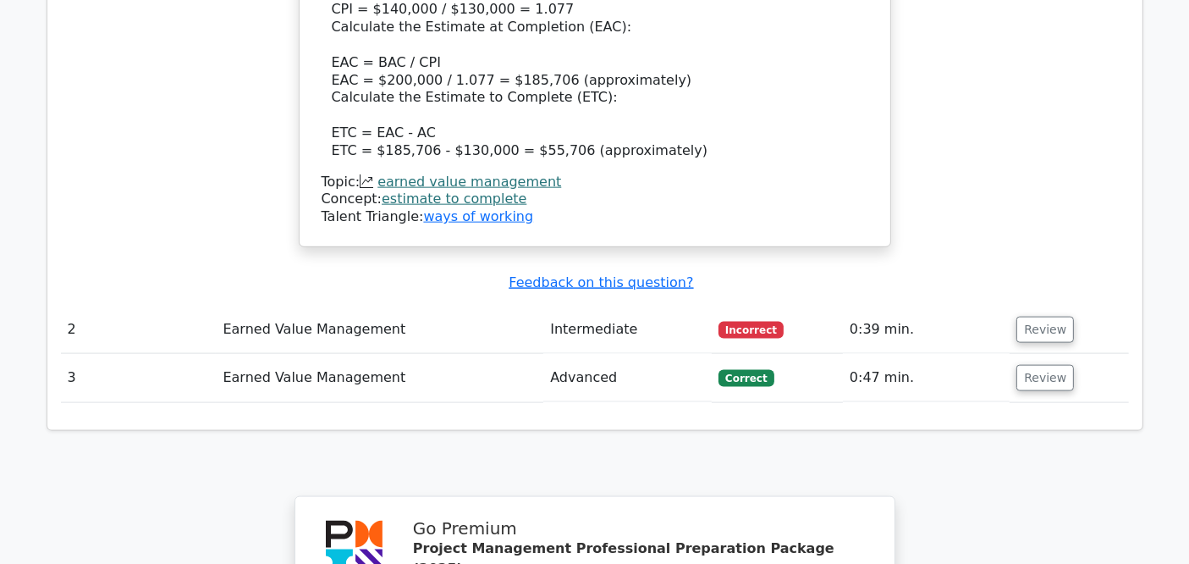
scroll to position [2068, 0]
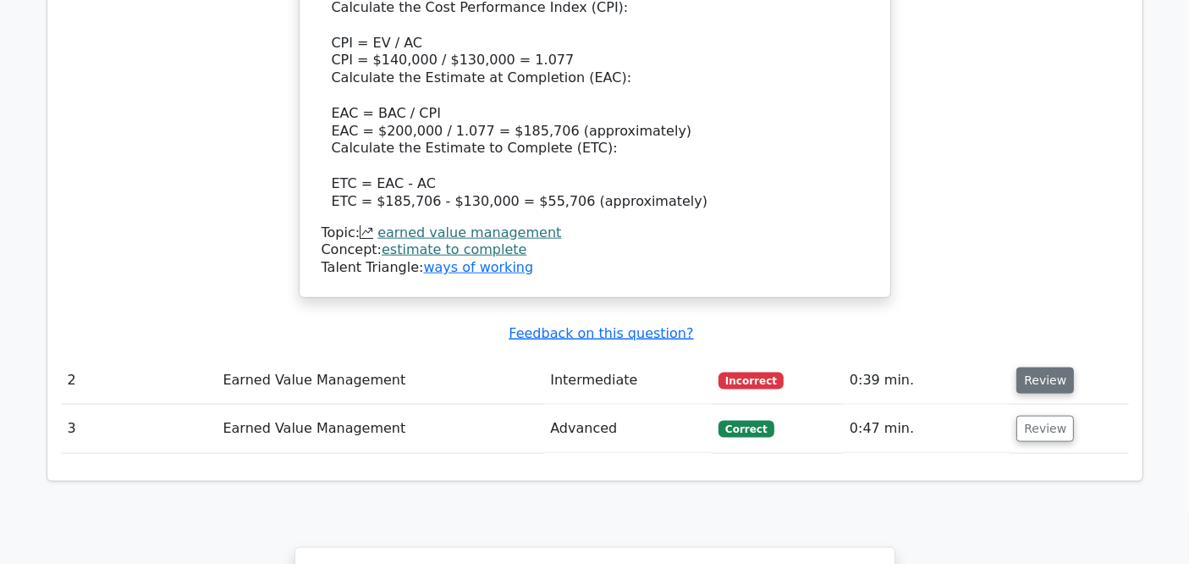
click at [1047, 367] on button "Review" at bounding box center [1045, 380] width 58 height 26
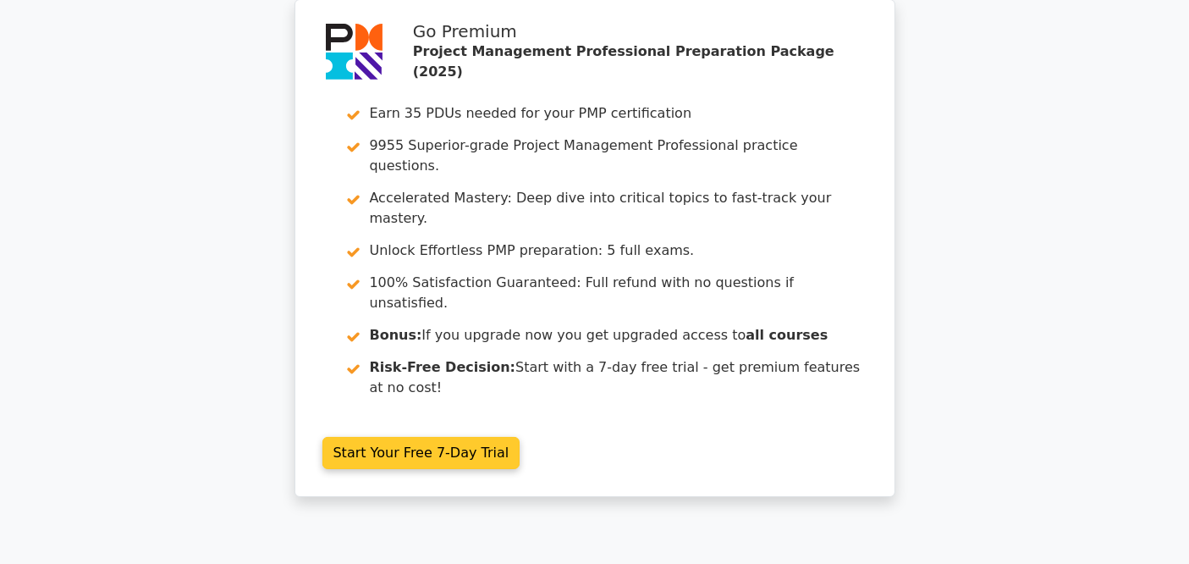
scroll to position [0, 0]
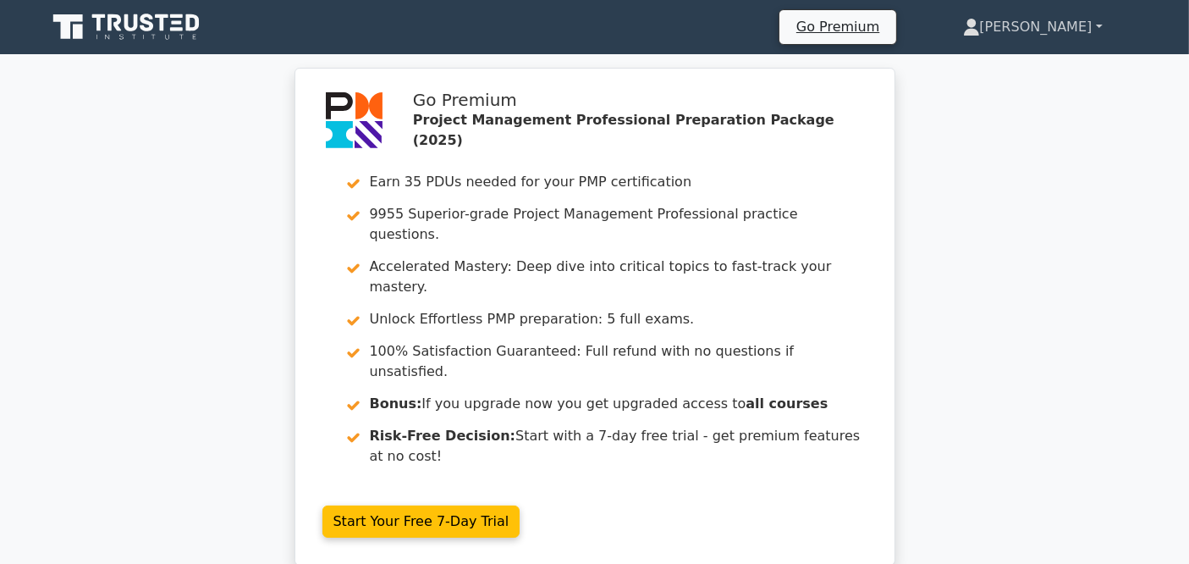
click at [1055, 29] on link "[PERSON_NAME]" at bounding box center [1032, 27] width 221 height 34
click at [1029, 61] on link "Profile" at bounding box center [990, 66] width 134 height 27
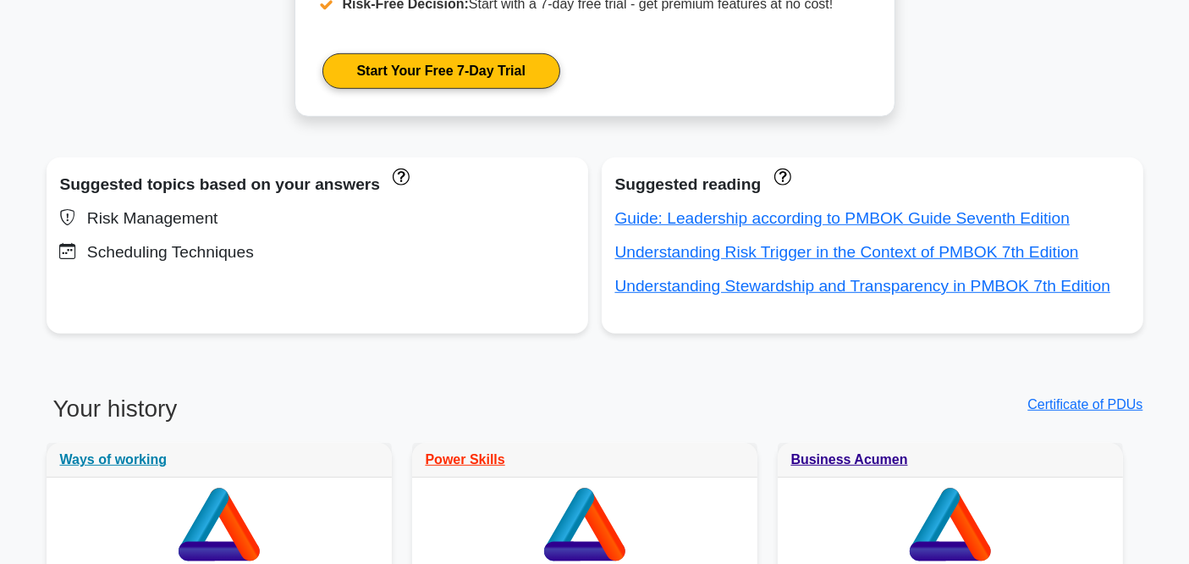
scroll to position [1034, 0]
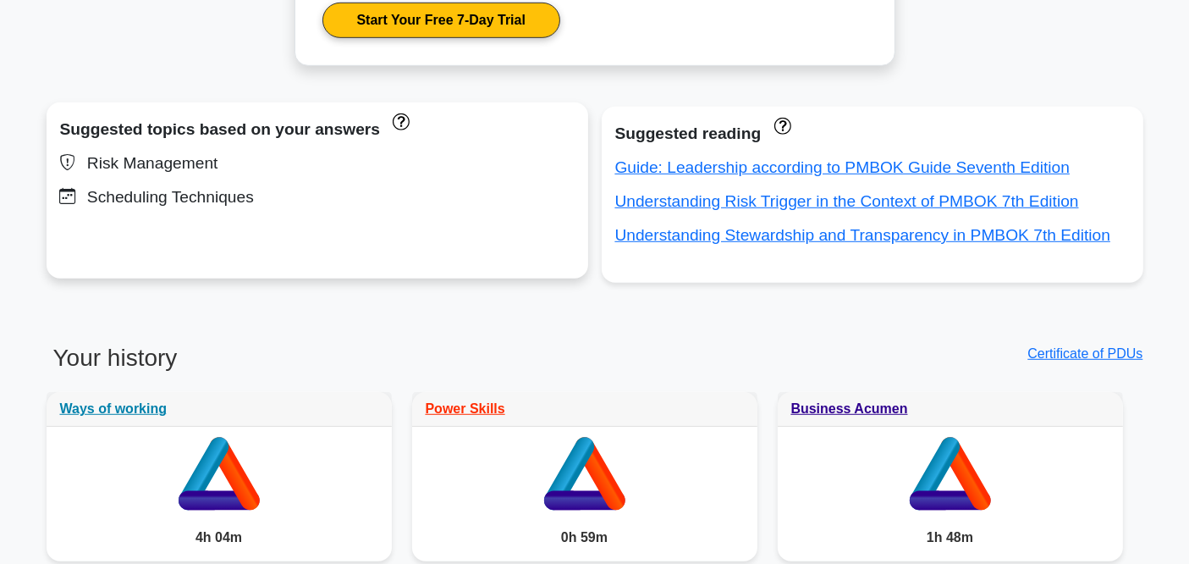
click at [190, 199] on div "Scheduling Techniques" at bounding box center [317, 197] width 514 height 27
click at [66, 194] on icon at bounding box center [68, 197] width 16 height 18
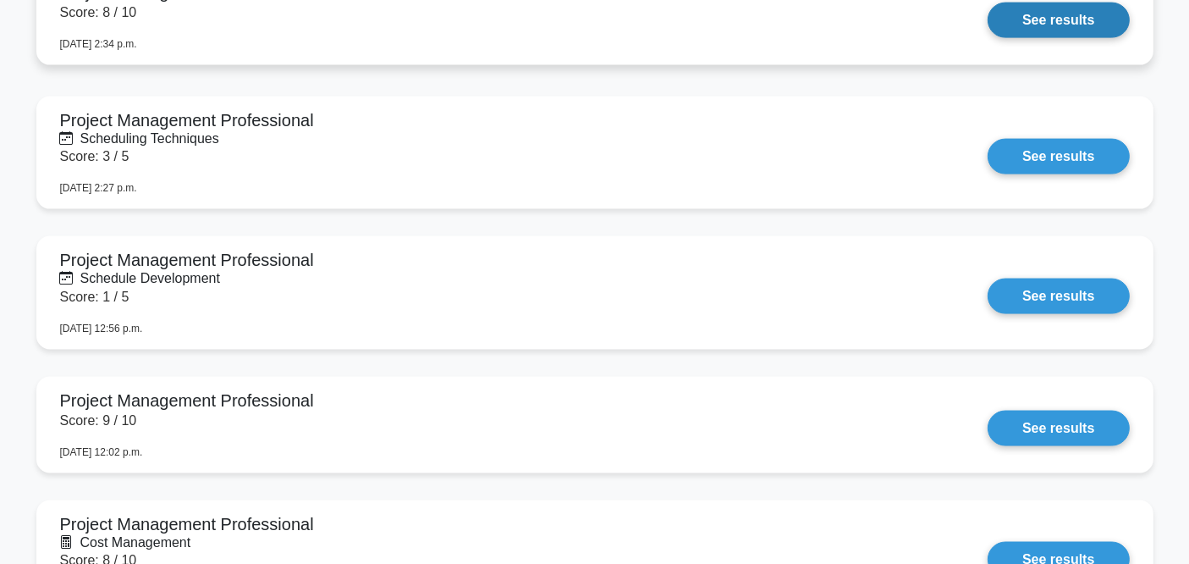
scroll to position [2914, 0]
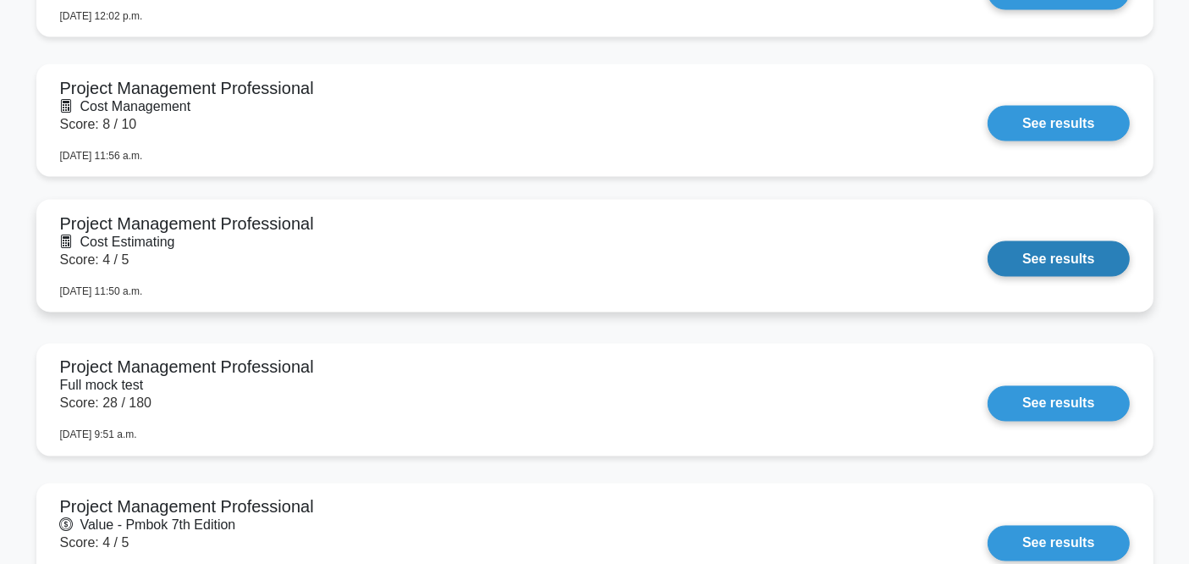
click at [1048, 256] on link "See results" at bounding box center [1058, 259] width 141 height 36
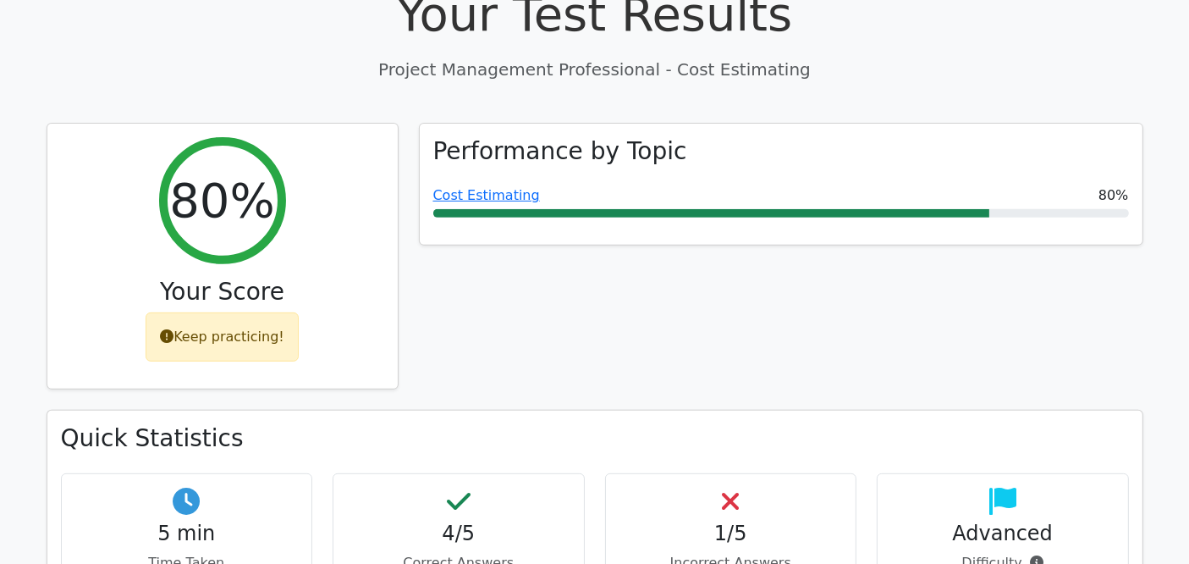
scroll to position [658, 0]
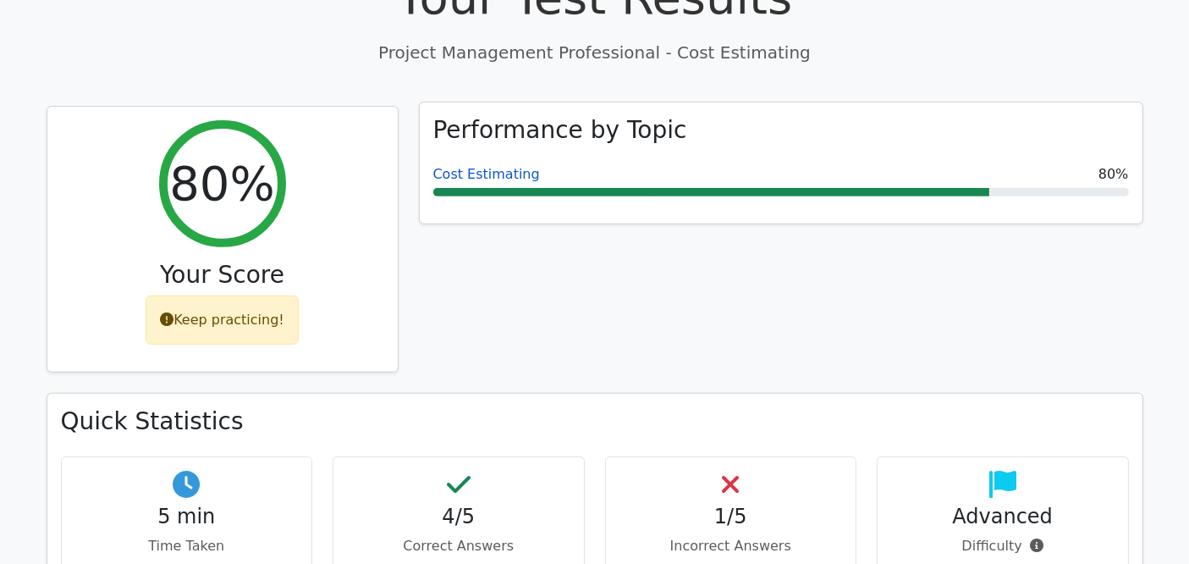
click at [472, 166] on link "Cost Estimating" at bounding box center [486, 174] width 107 height 16
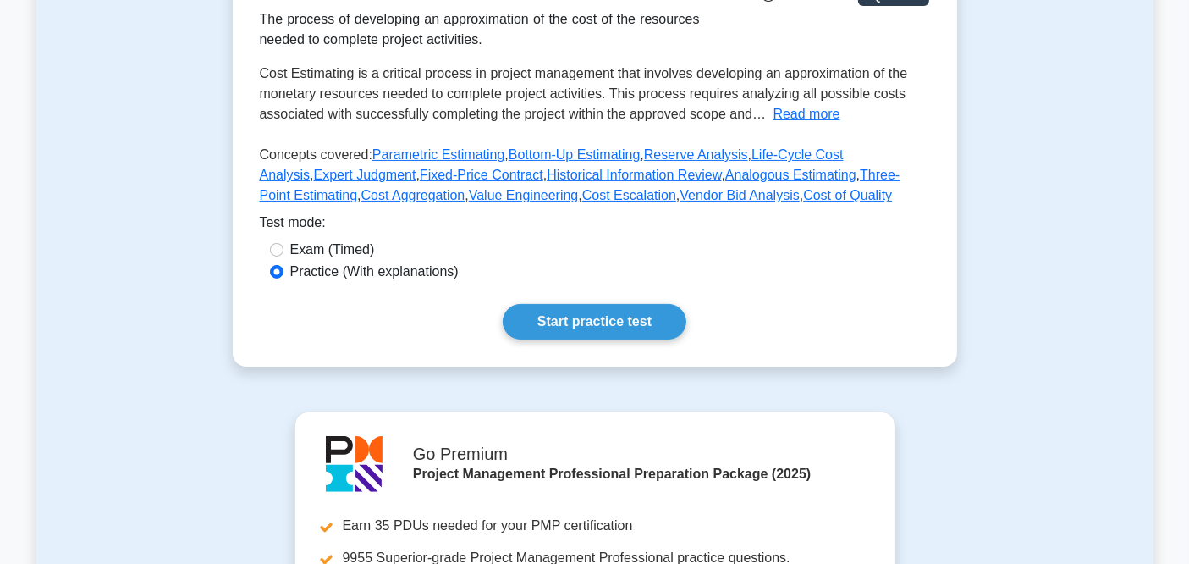
scroll to position [282, 0]
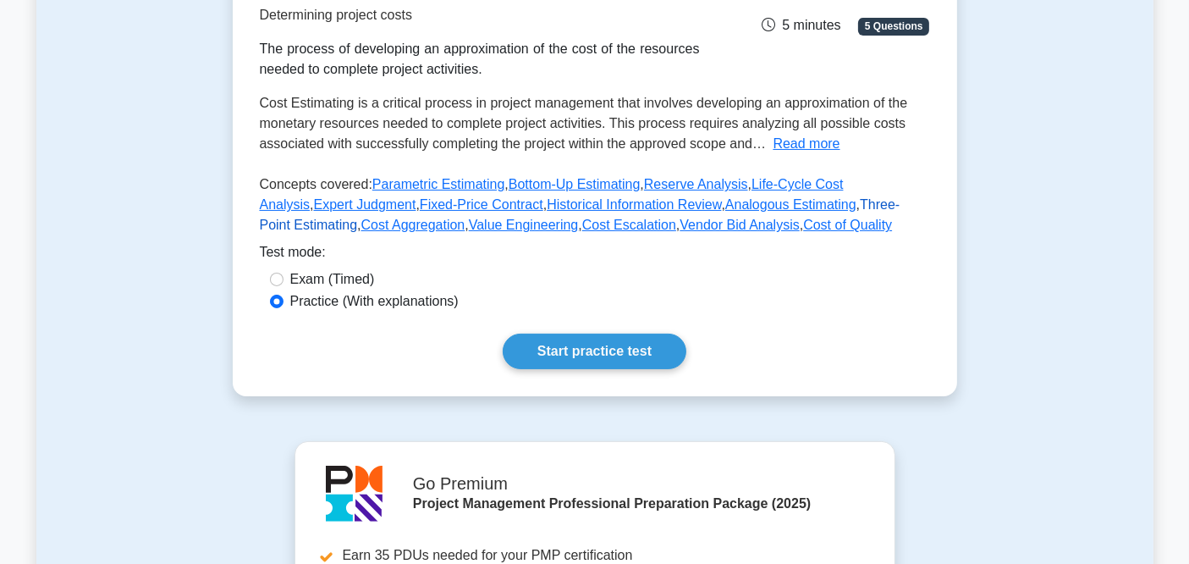
click at [793, 206] on link "Three-Point Estimating" at bounding box center [580, 214] width 641 height 35
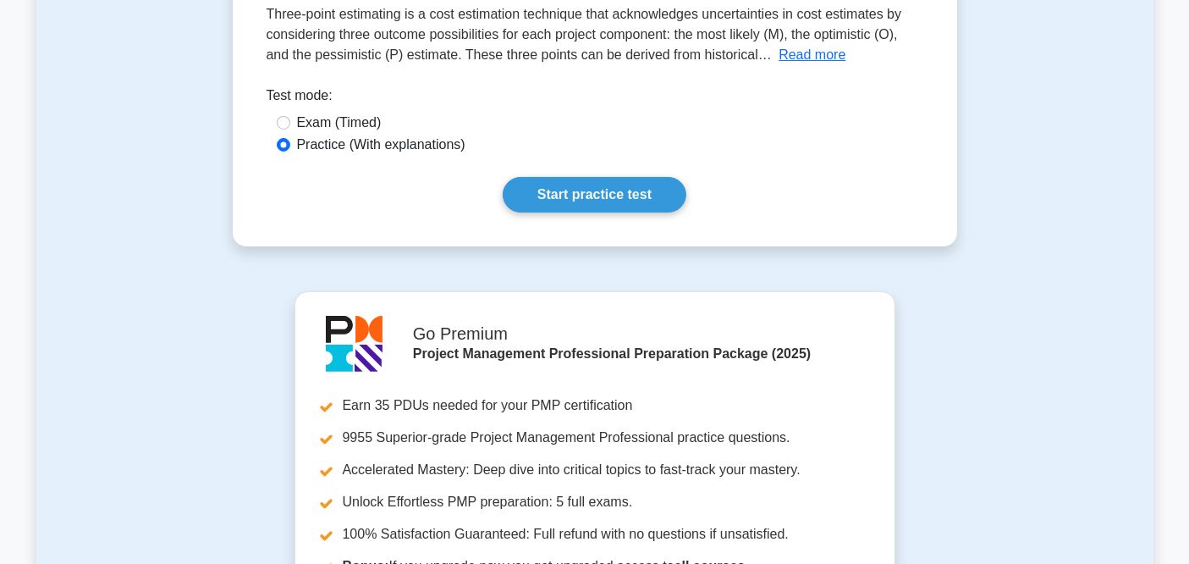
scroll to position [202, 0]
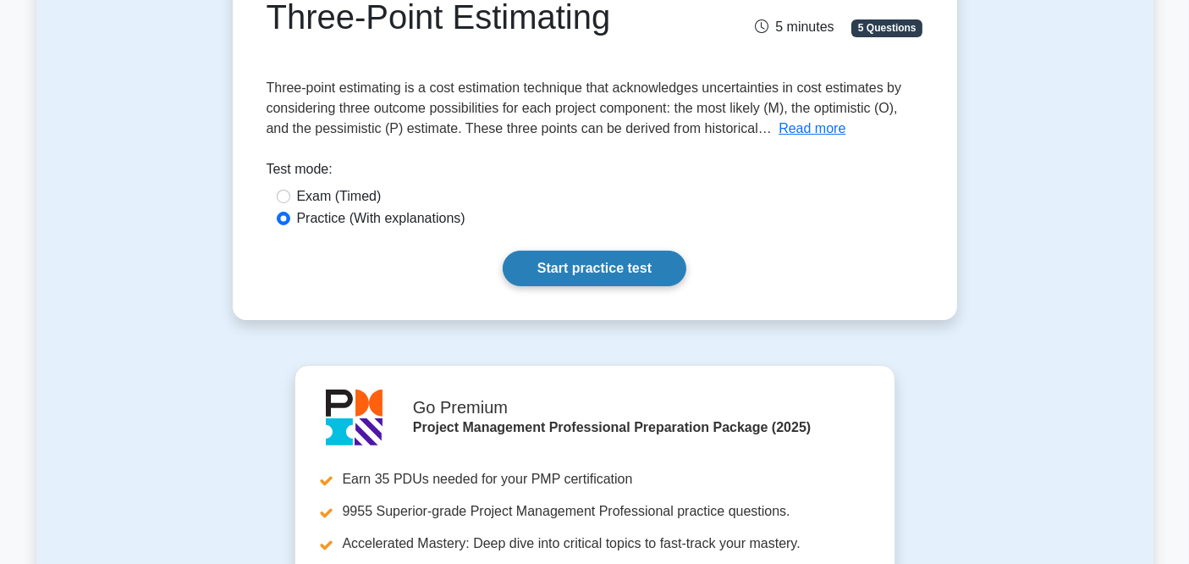
click at [611, 272] on link "Start practice test" at bounding box center [595, 268] width 184 height 36
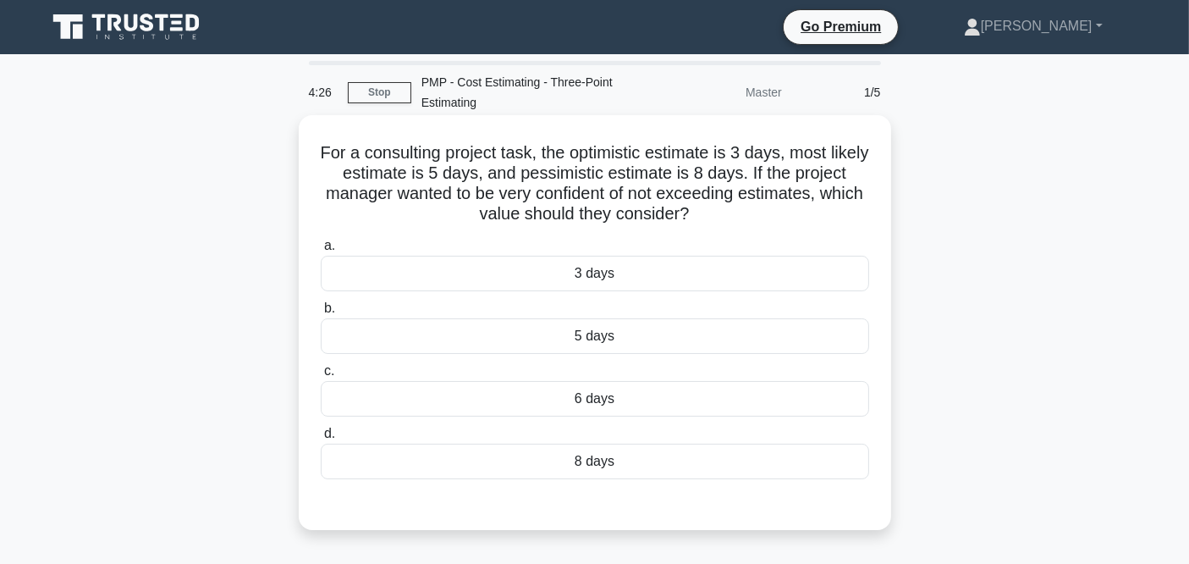
click at [614, 470] on div "8 days" at bounding box center [595, 461] width 548 height 36
click at [321, 439] on input "d. 8 days" at bounding box center [321, 433] width 0 height 11
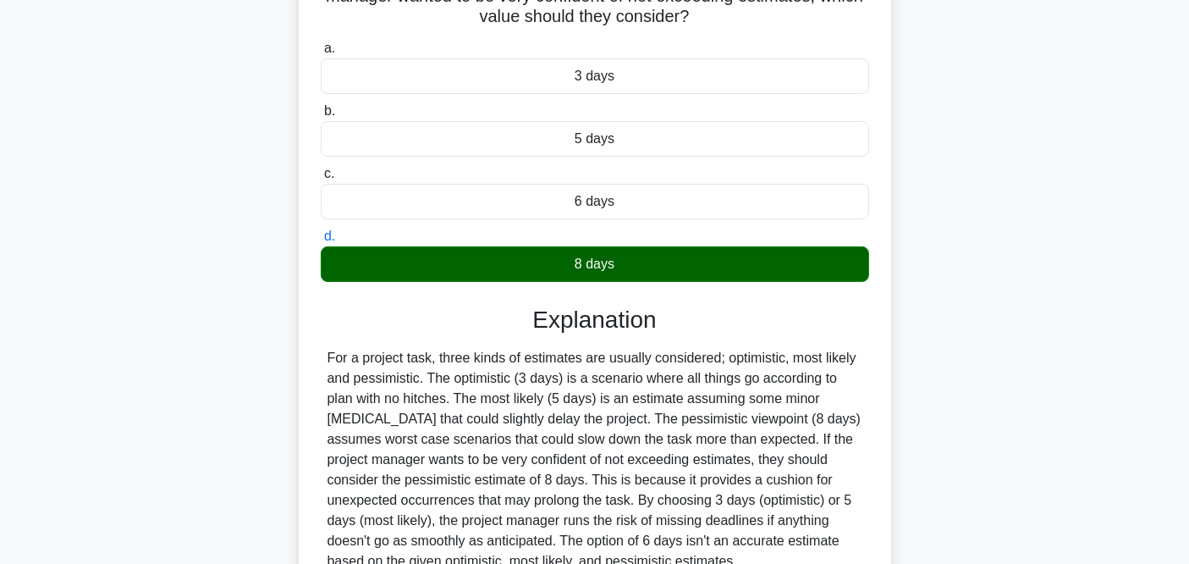
scroll to position [356, 0]
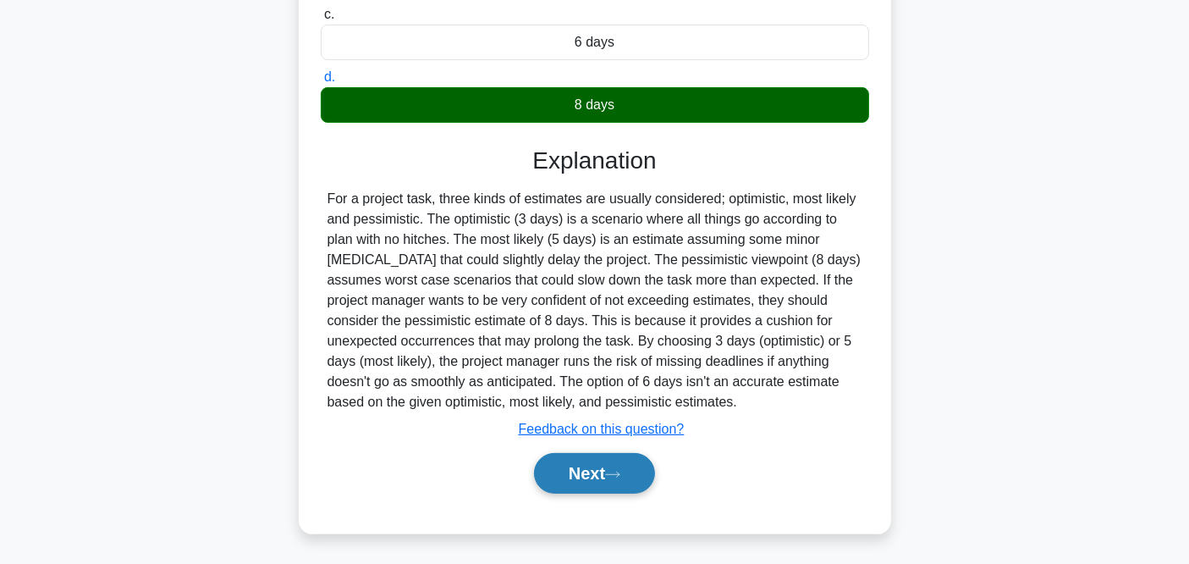
click at [583, 465] on button "Next" at bounding box center [594, 473] width 121 height 41
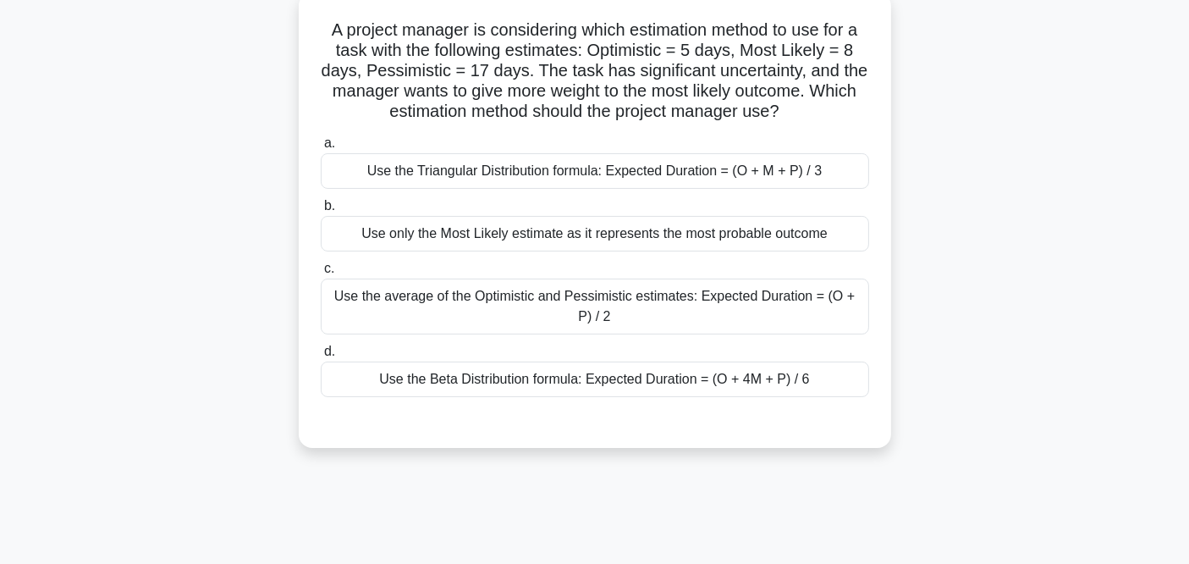
scroll to position [69, 0]
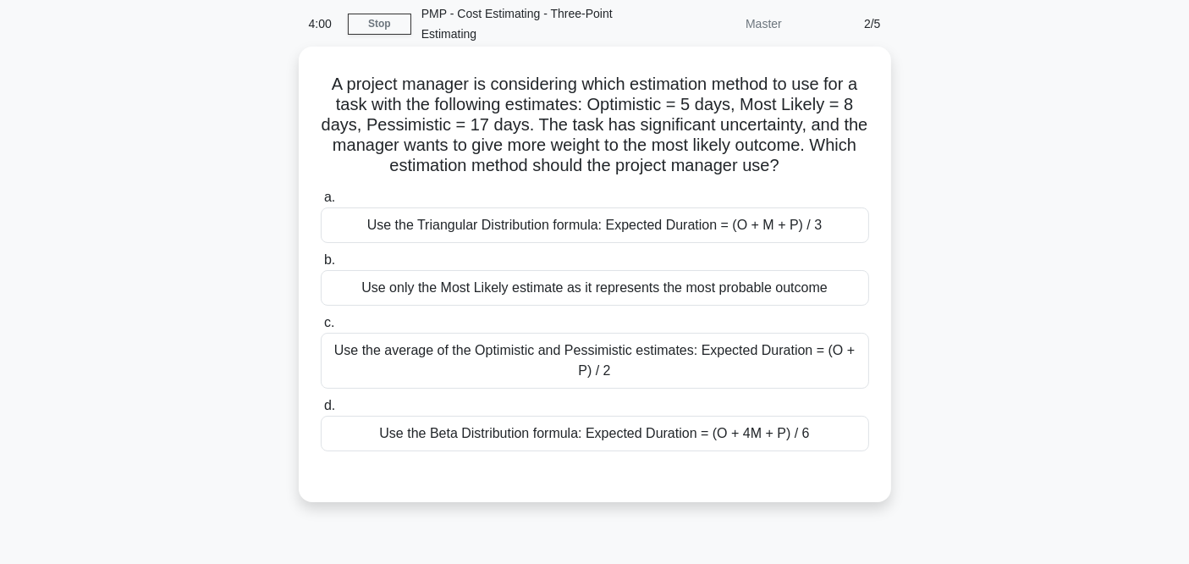
click at [495, 435] on div "Use the Beta Distribution formula: Expected Duration = (O + 4M + P) / 6" at bounding box center [595, 433] width 548 height 36
click at [321, 411] on input "d. Use the Beta Distribution formula: Expected Duration = (O + 4M + P) / 6" at bounding box center [321, 405] width 0 height 11
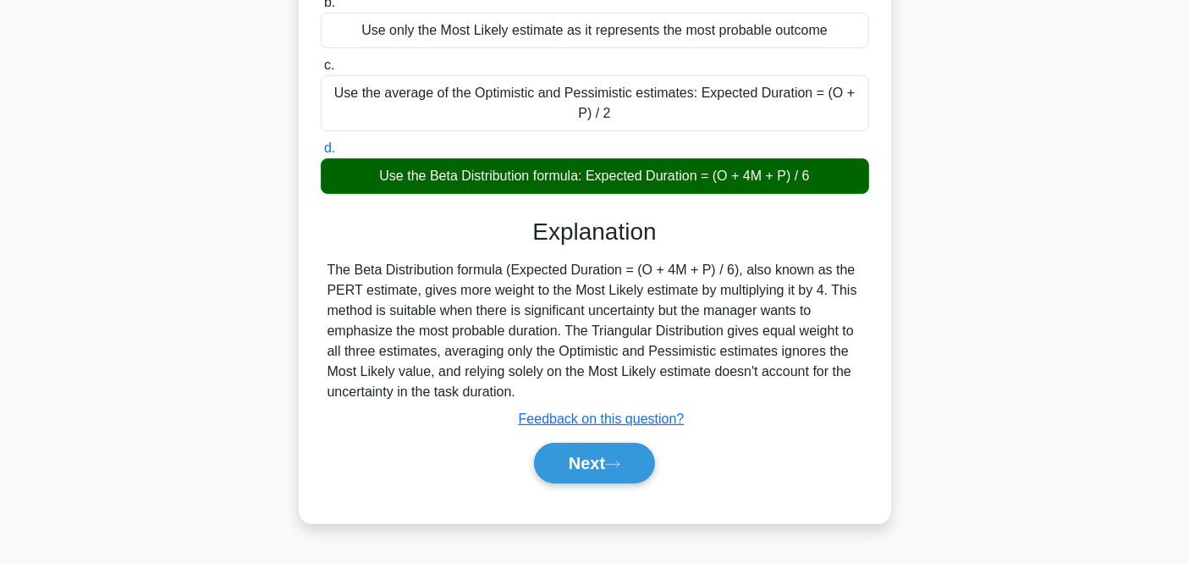
scroll to position [350, 0]
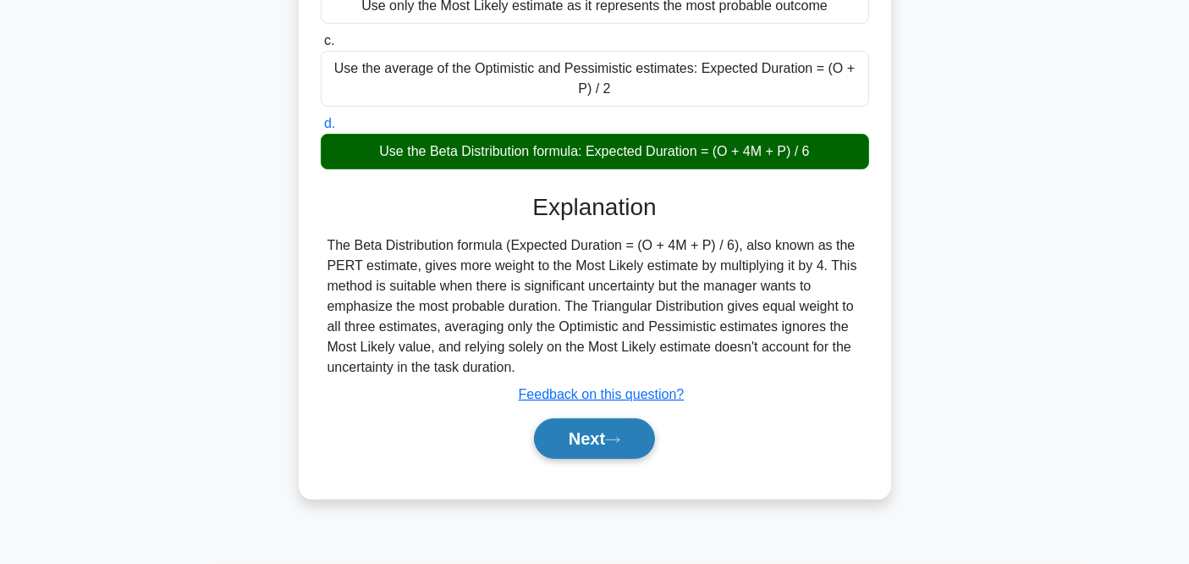
click at [607, 447] on button "Next" at bounding box center [594, 438] width 121 height 41
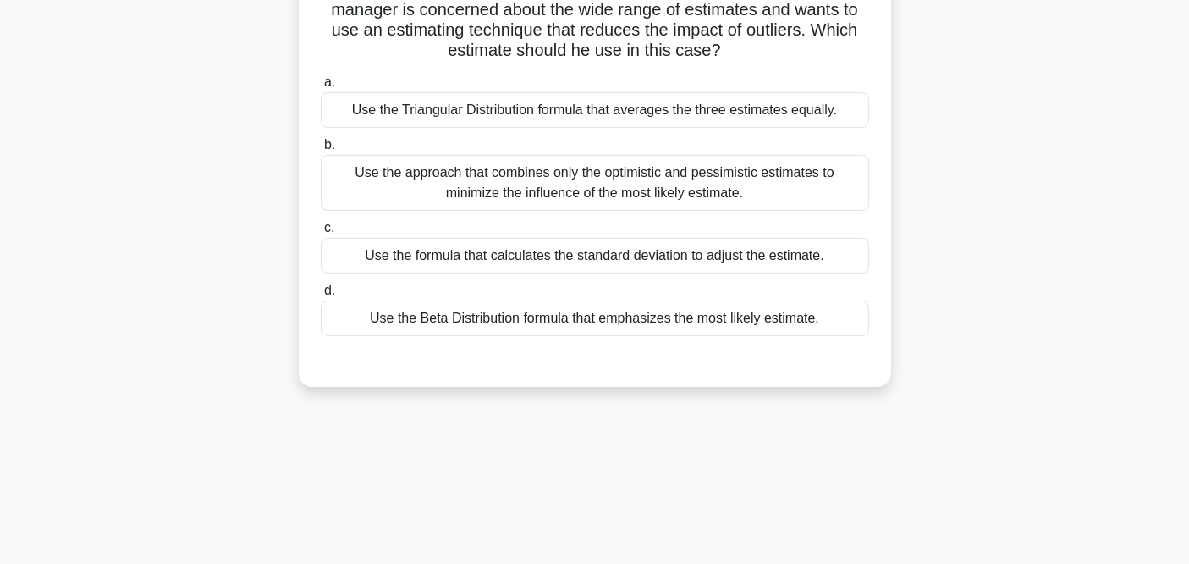
scroll to position [69, 0]
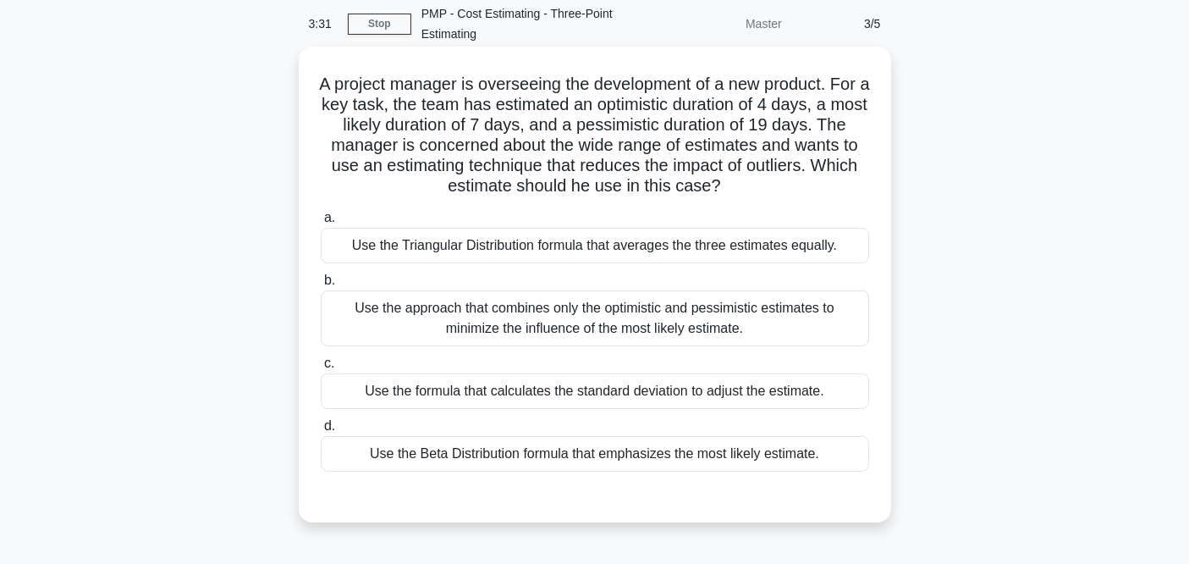
click at [482, 453] on div "Use the Beta Distribution formula that emphasizes the most likely estimate." at bounding box center [595, 454] width 548 height 36
click at [321, 432] on input "d. Use the Beta Distribution formula that emphasizes the most likely estimate." at bounding box center [321, 426] width 0 height 11
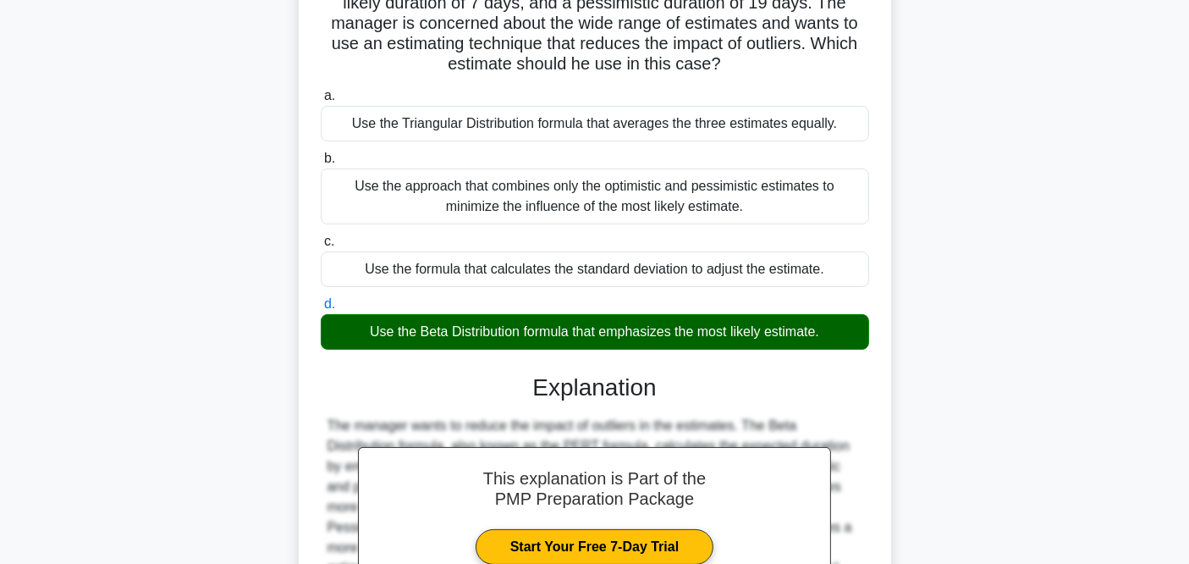
scroll to position [417, 0]
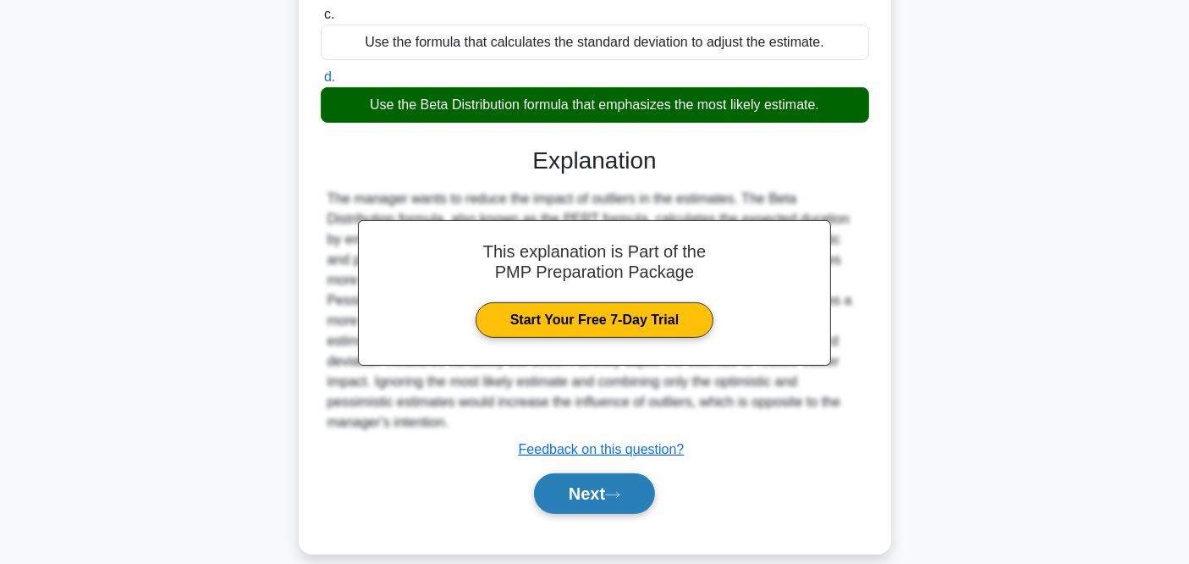
click at [630, 477] on button "Next" at bounding box center [594, 493] width 121 height 41
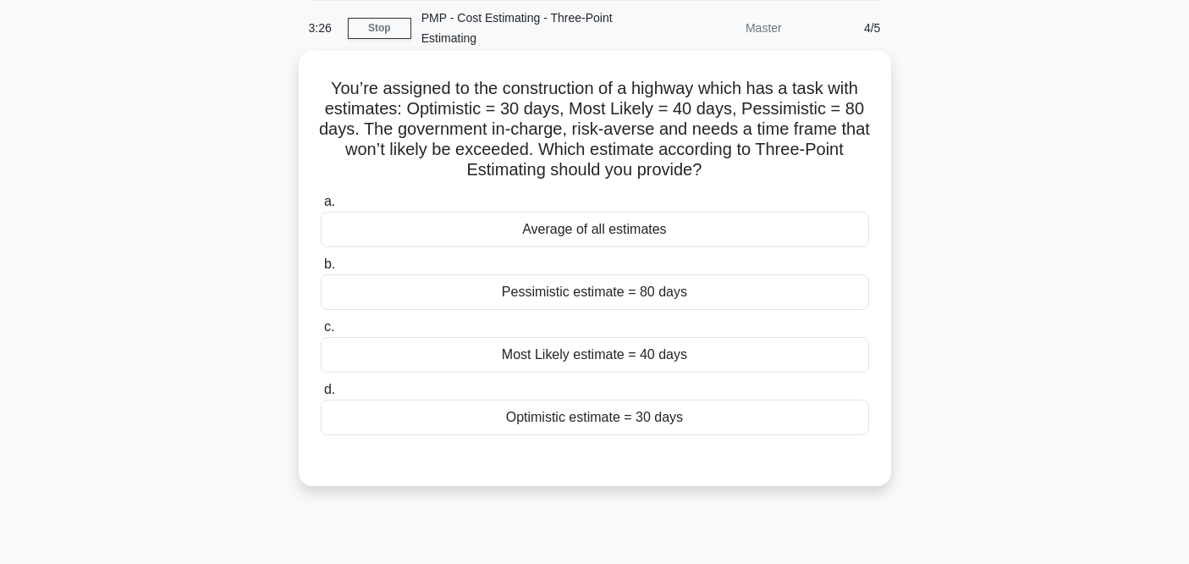
scroll to position [94, 0]
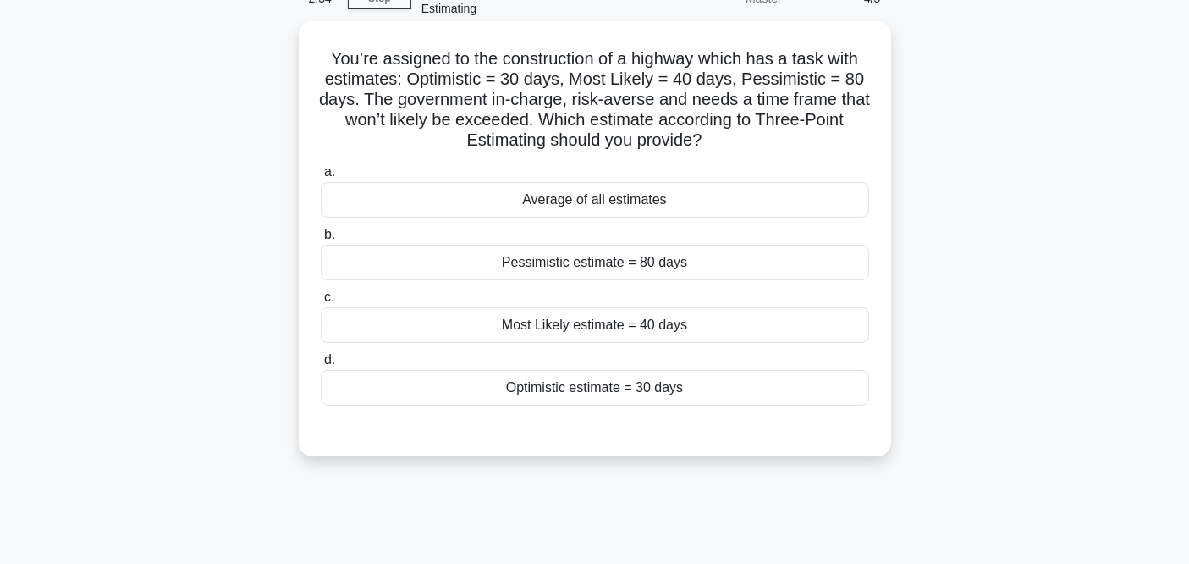
click at [572, 313] on div "Most Likely estimate = 40 days" at bounding box center [595, 325] width 548 height 36
click at [321, 303] on input "c. Most Likely estimate = 40 days" at bounding box center [321, 297] width 0 height 11
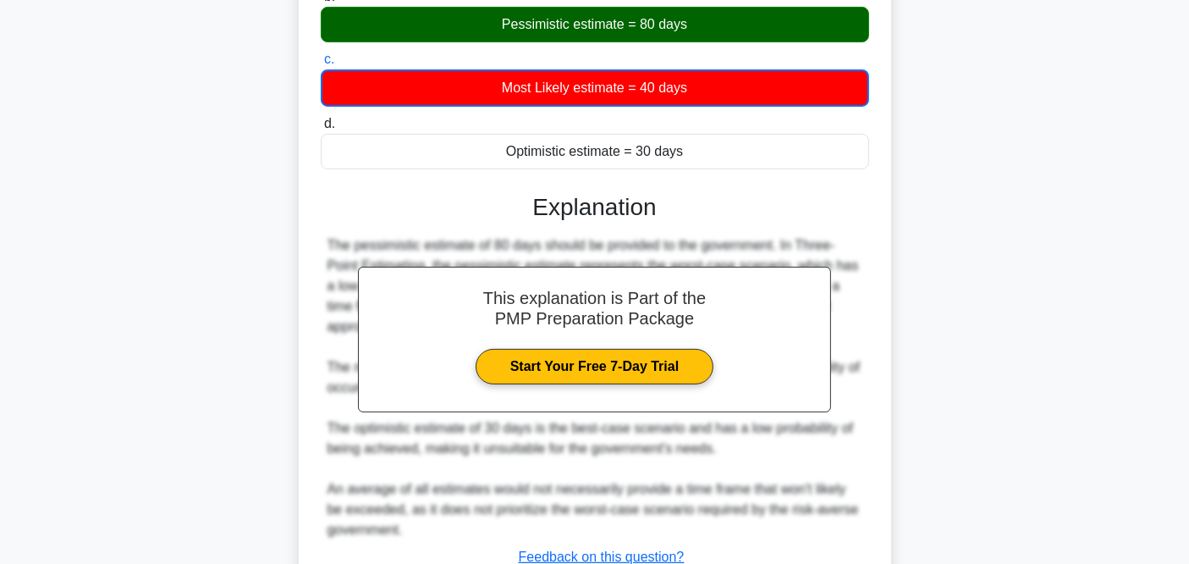
scroll to position [459, 0]
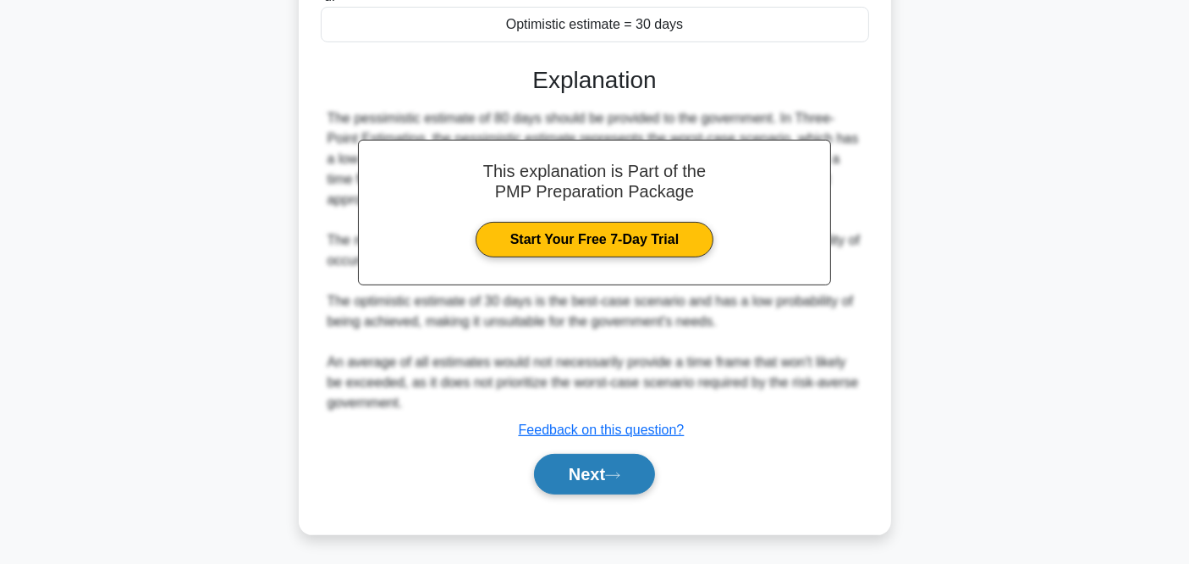
click at [620, 476] on icon at bounding box center [612, 474] width 15 height 9
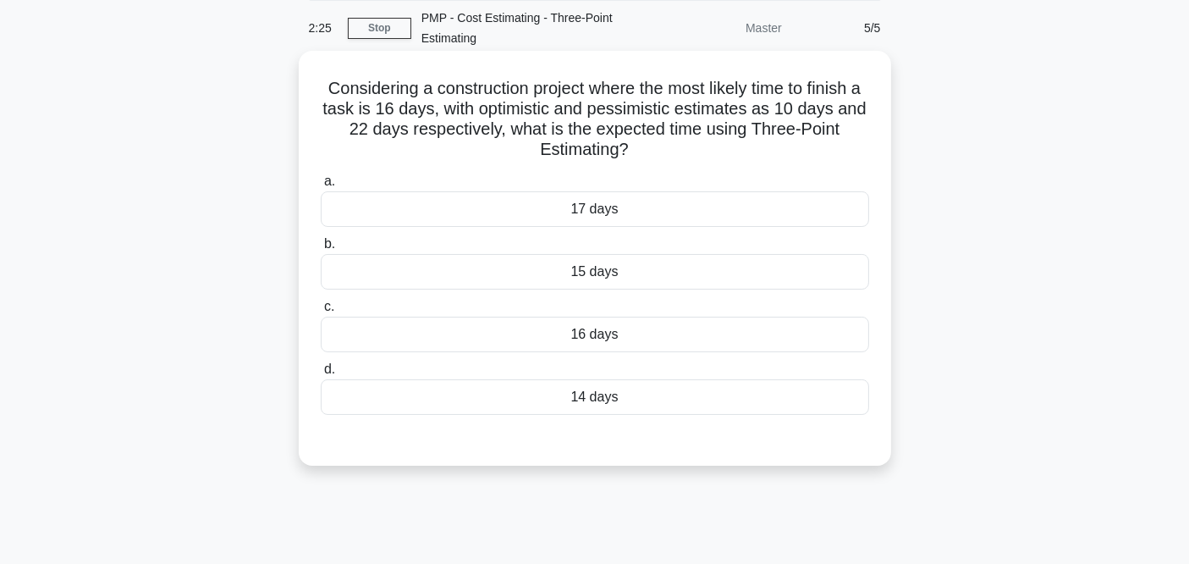
scroll to position [94, 0]
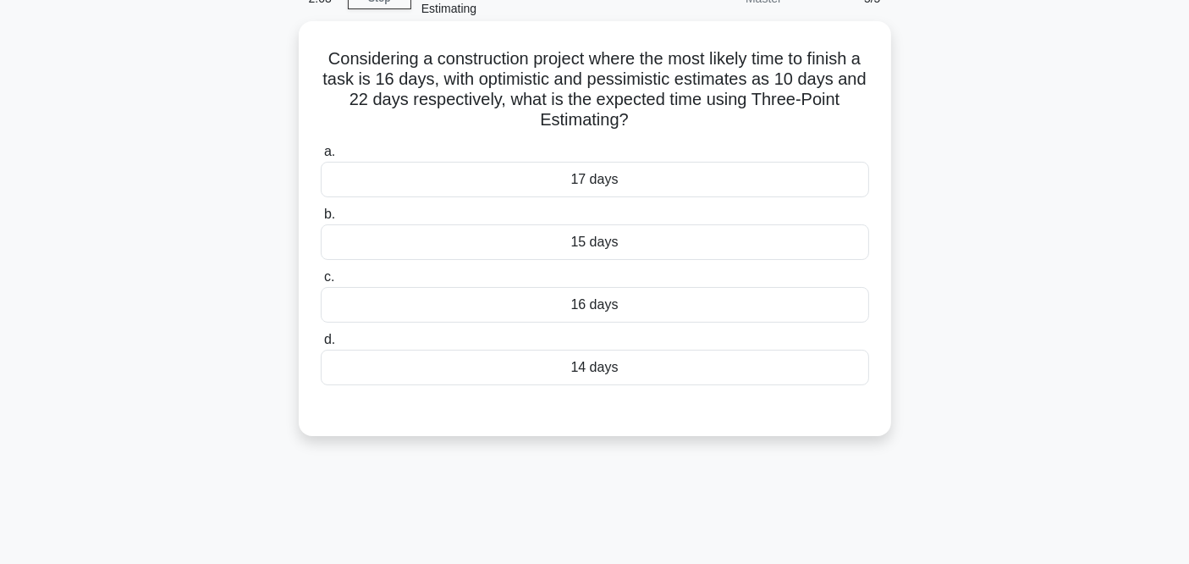
click at [619, 300] on div "16 days" at bounding box center [595, 305] width 548 height 36
click at [321, 283] on input "c. 16 days" at bounding box center [321, 277] width 0 height 11
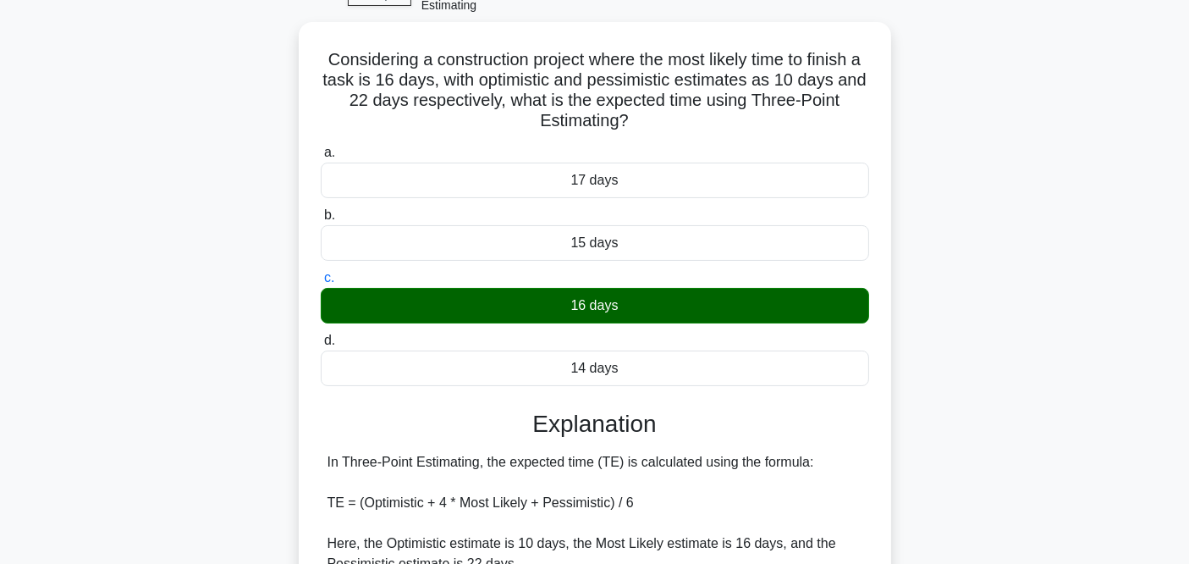
scroll to position [0, 0]
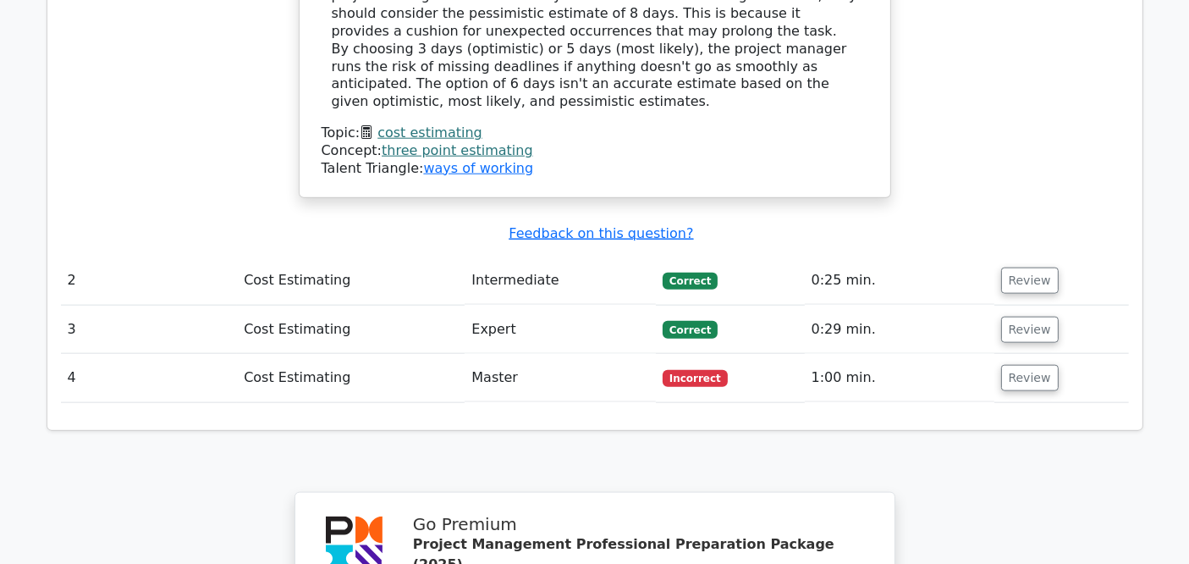
scroll to position [1963, 0]
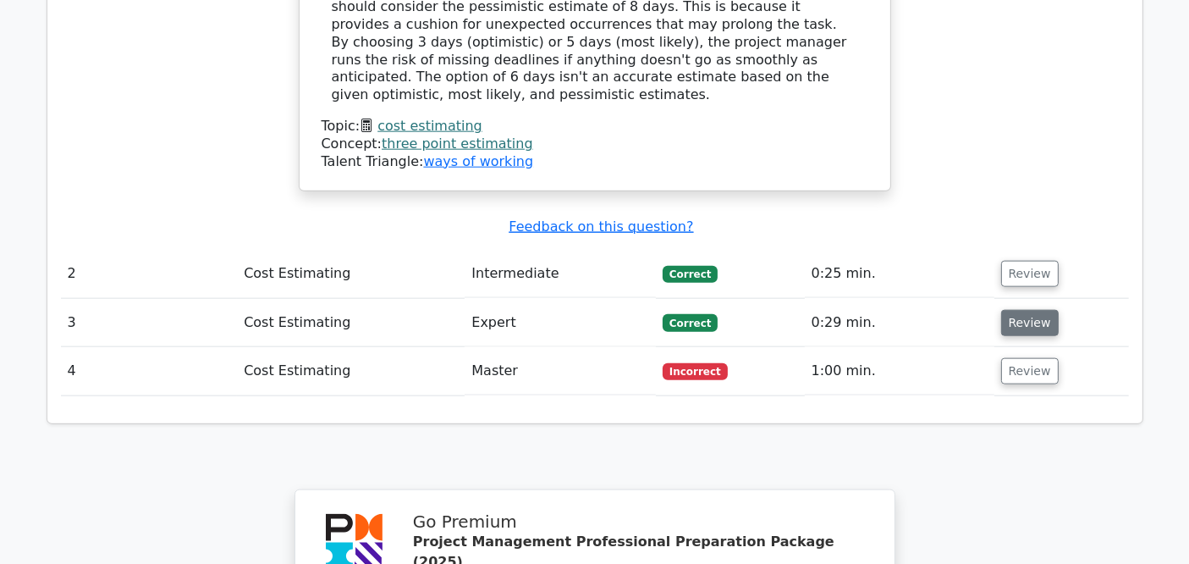
click at [1004, 310] on button "Review" at bounding box center [1030, 323] width 58 height 26
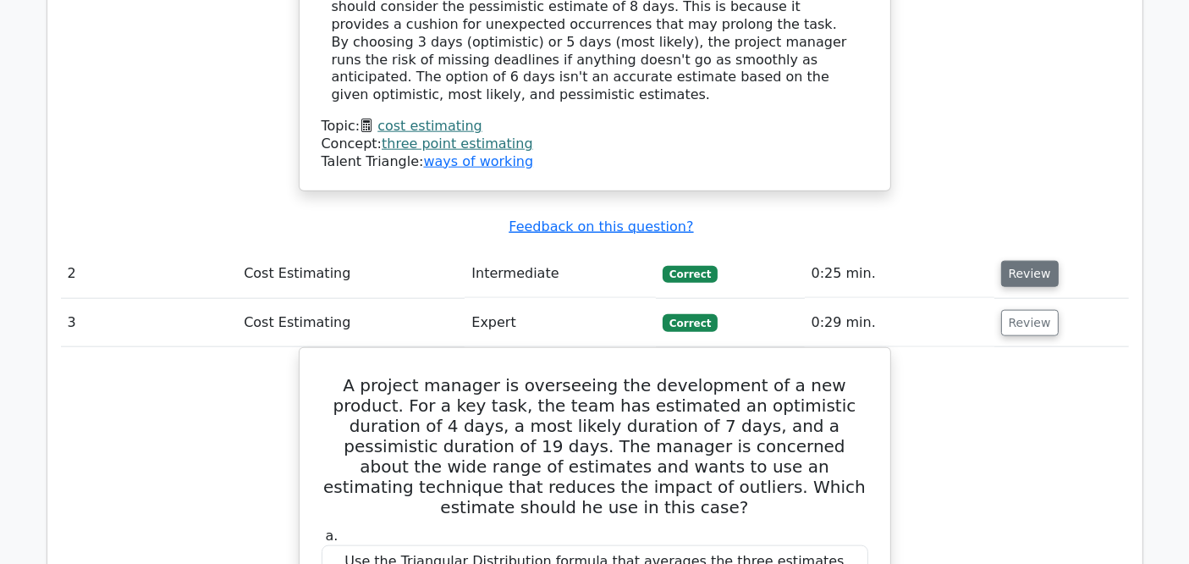
click at [1023, 261] on button "Review" at bounding box center [1030, 274] width 58 height 26
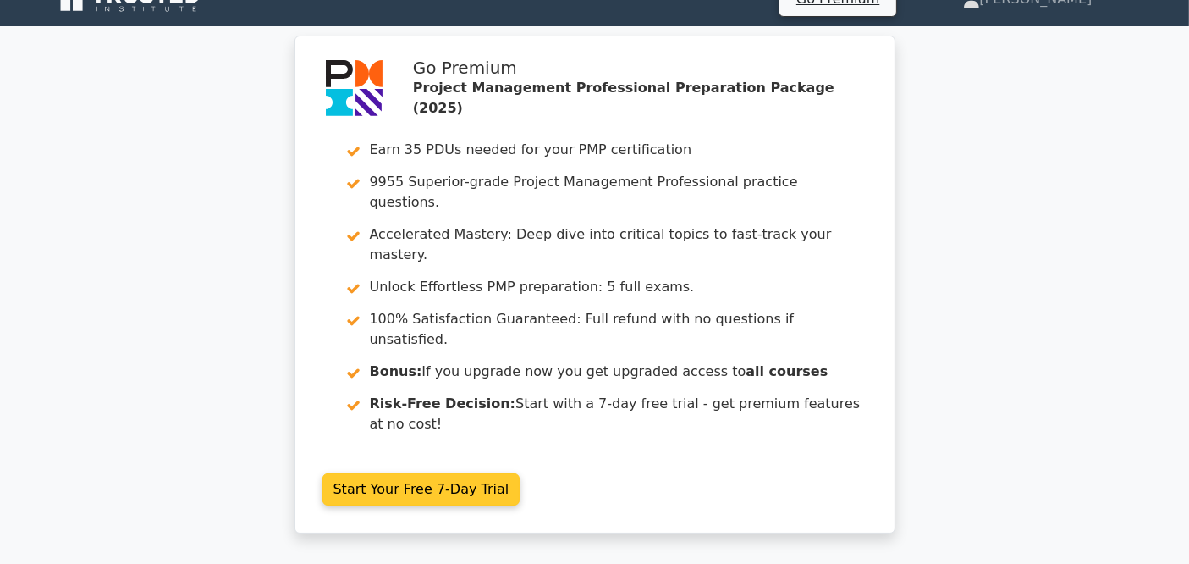
scroll to position [0, 0]
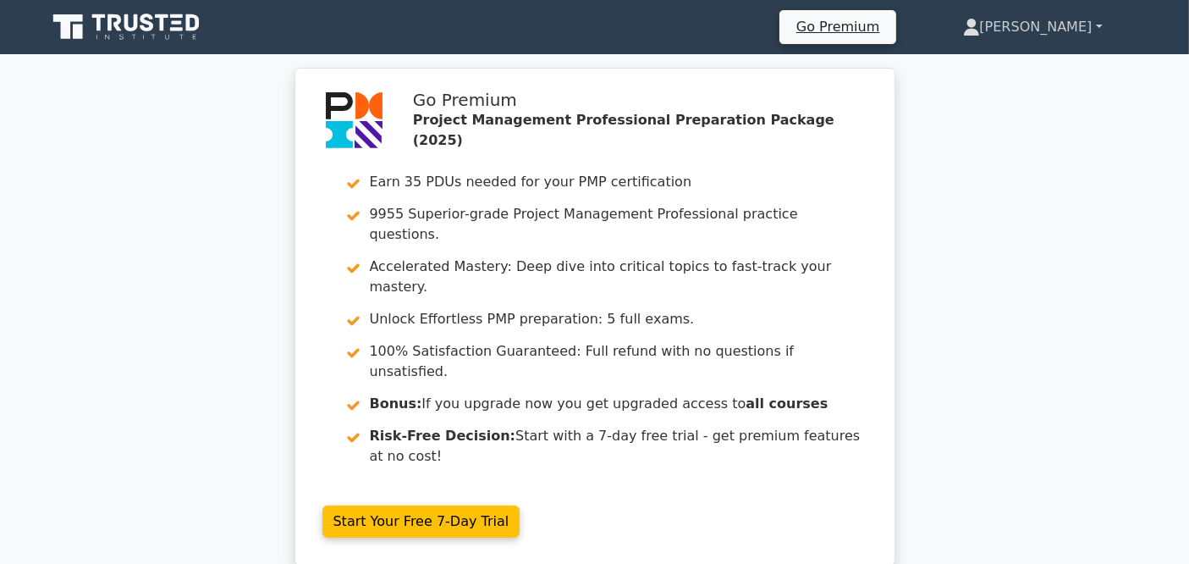
click at [1091, 31] on link "[PERSON_NAME]" at bounding box center [1032, 27] width 221 height 34
click at [1031, 67] on link "Profile" at bounding box center [990, 66] width 134 height 27
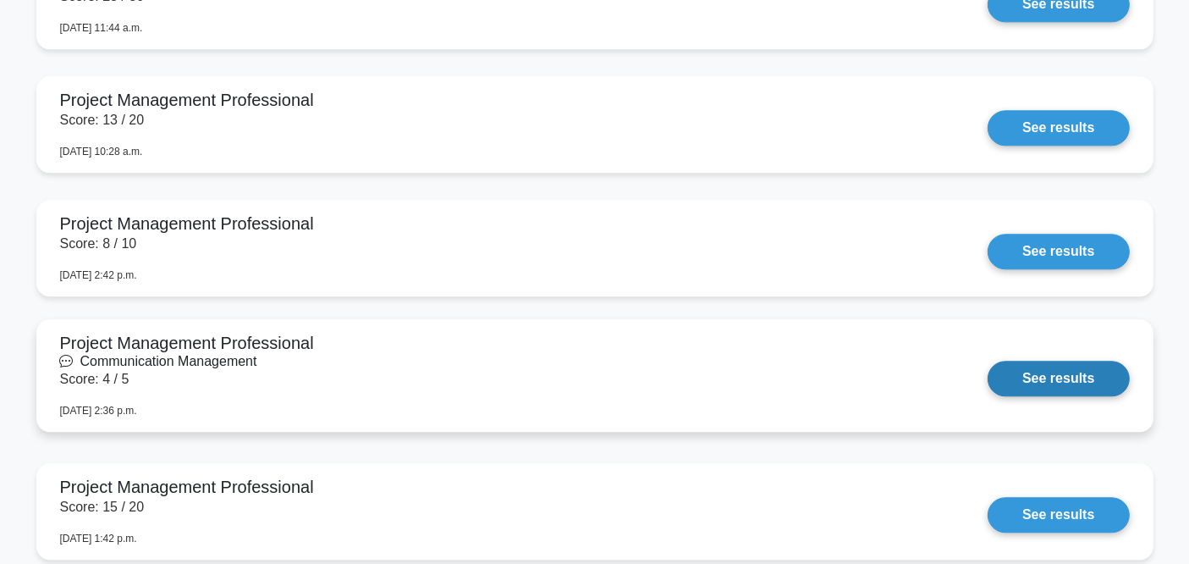
scroll to position [4136, 0]
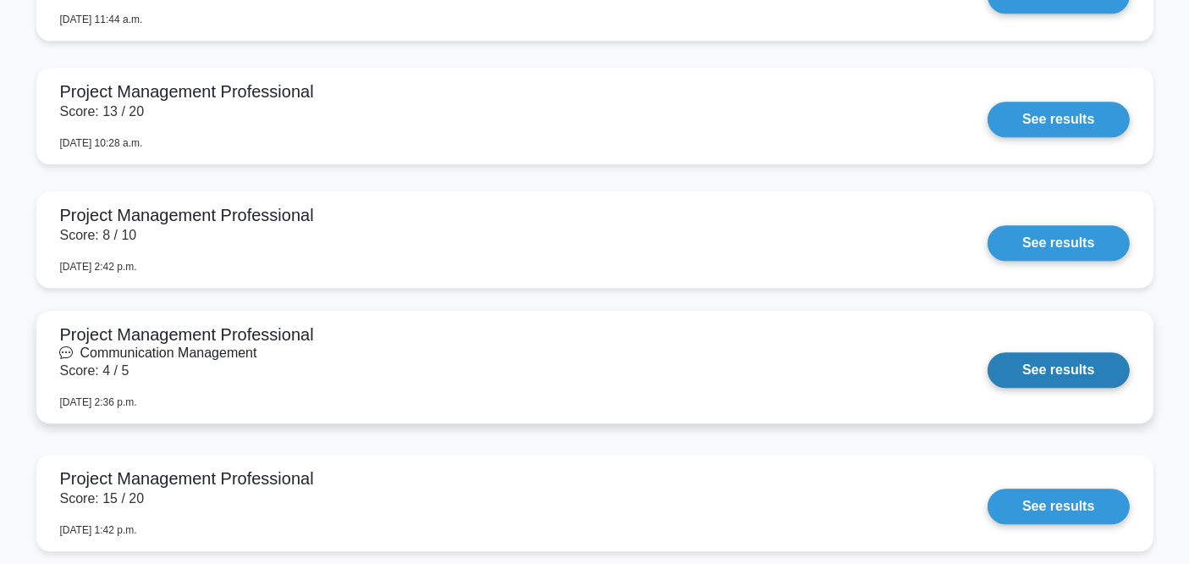
click at [1030, 373] on link "See results" at bounding box center [1058, 370] width 141 height 36
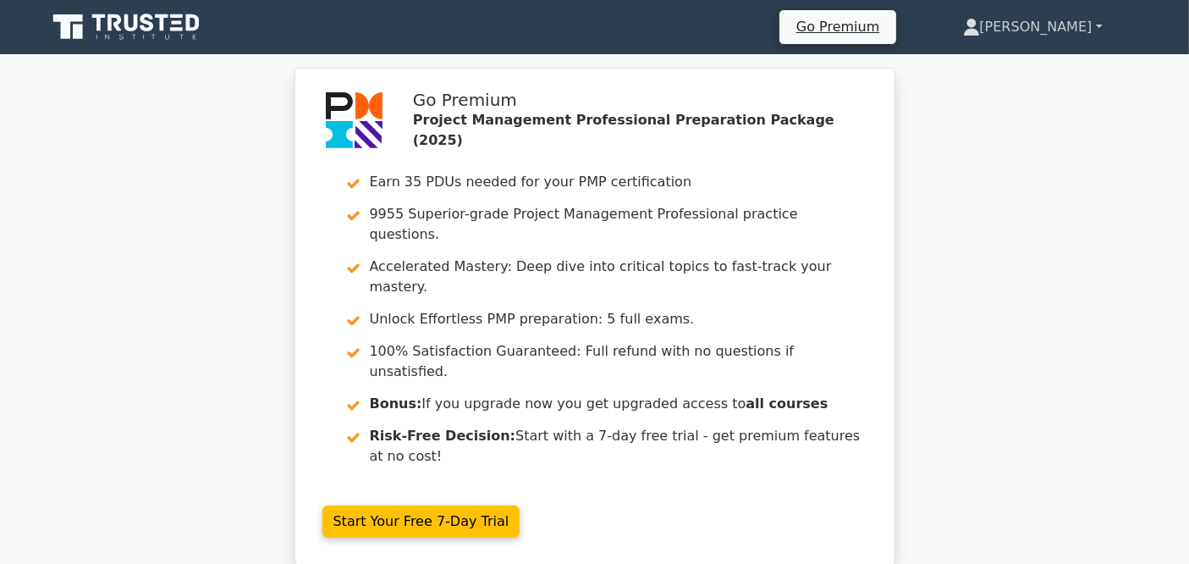
click at [1056, 36] on link "[PERSON_NAME]" at bounding box center [1032, 27] width 221 height 34
click at [1027, 63] on link "Profile" at bounding box center [990, 66] width 134 height 27
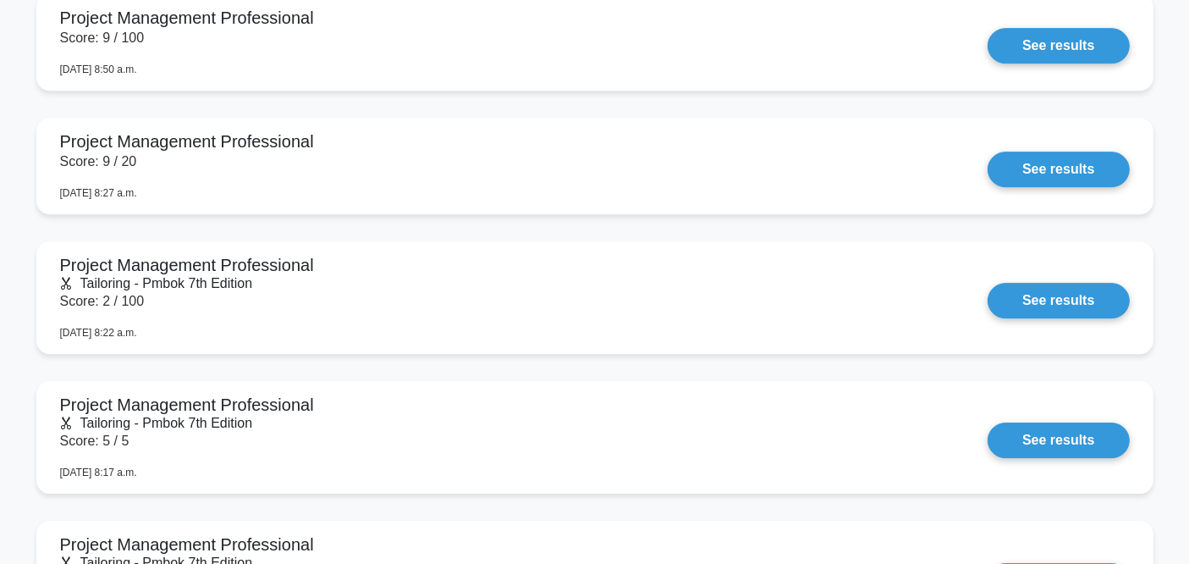
scroll to position [5265, 0]
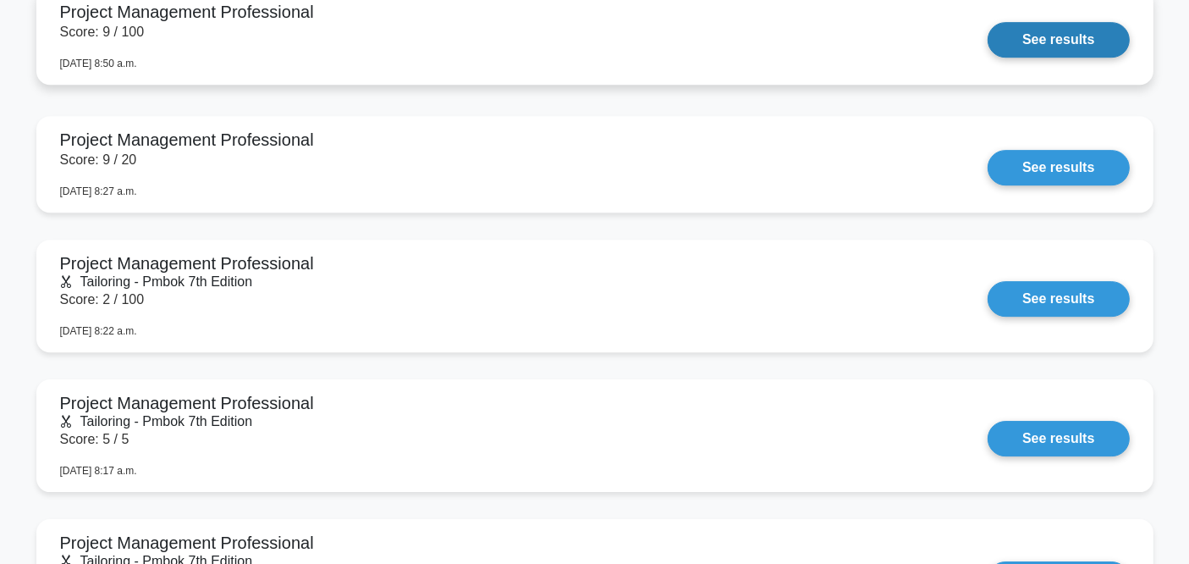
click at [1043, 25] on link "See results" at bounding box center [1058, 40] width 141 height 36
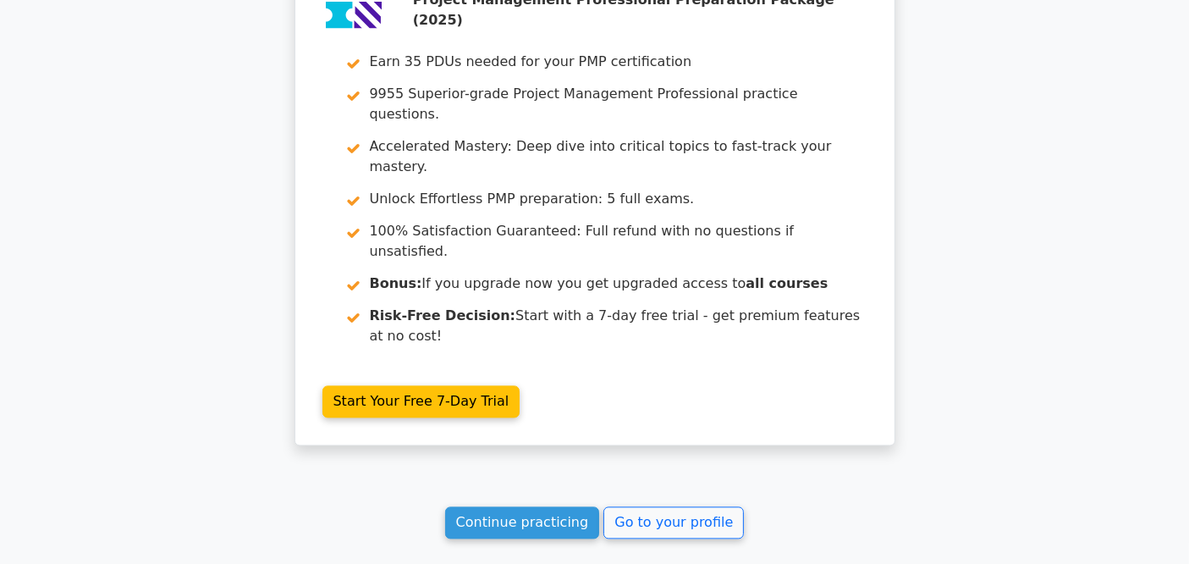
scroll to position [3348, 0]
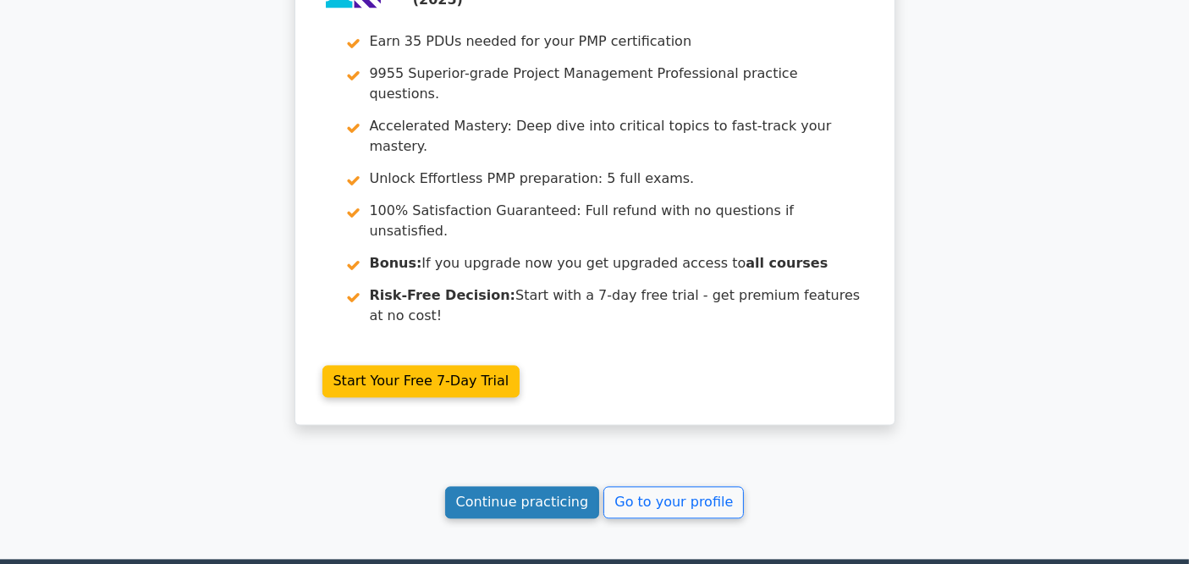
click at [579, 486] on link "Continue practicing" at bounding box center [522, 502] width 155 height 32
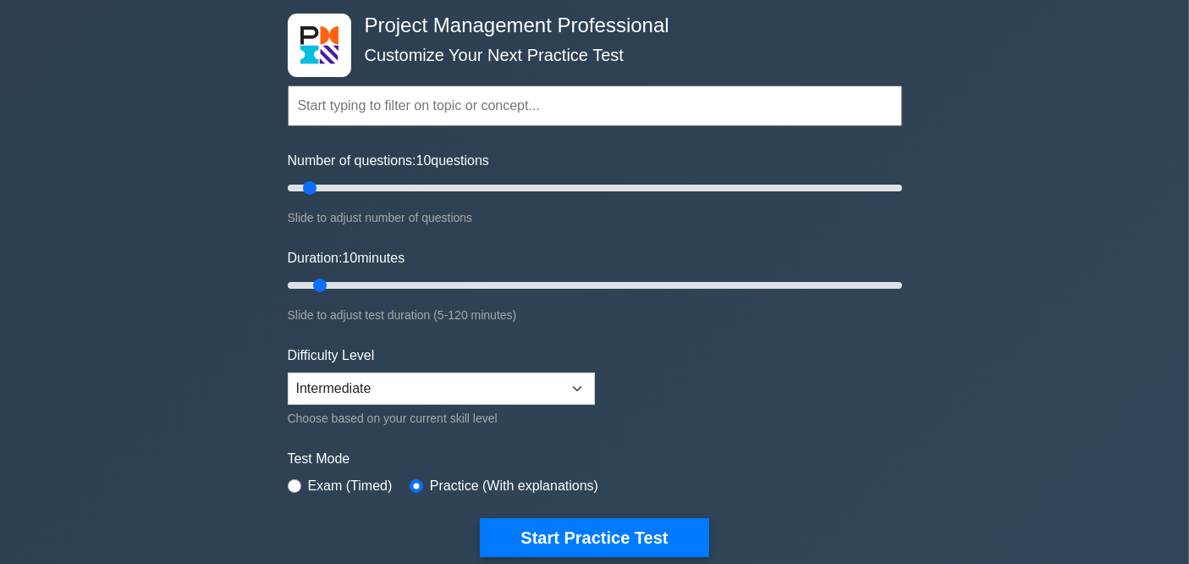
scroll to position [282, 0]
